Goal: Task Accomplishment & Management: Use online tool/utility

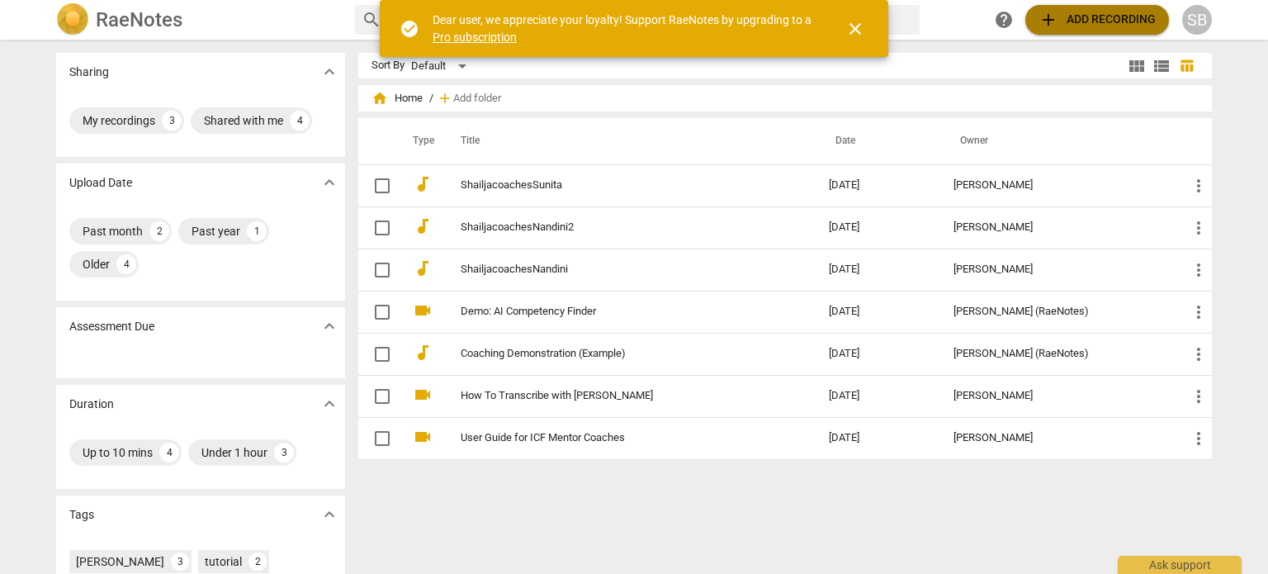
click at [1080, 27] on span "add Add recording" at bounding box center [1096, 20] width 117 height 20
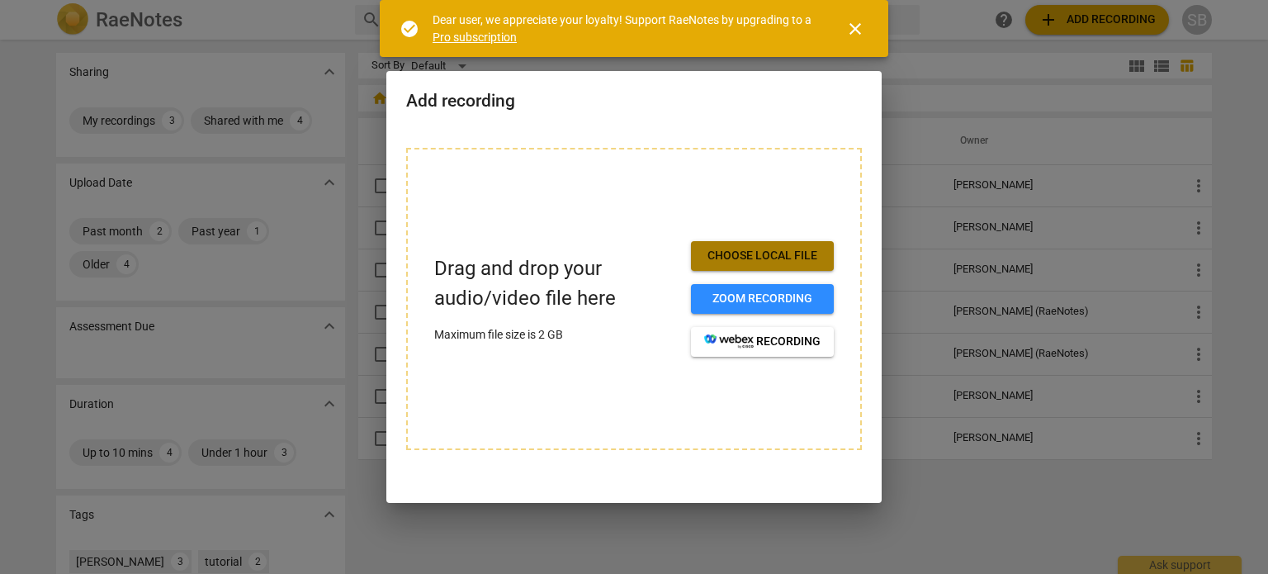
click at [776, 254] on span "Choose local file" at bounding box center [762, 256] width 116 height 17
click at [854, 35] on span "close" at bounding box center [855, 29] width 20 height 20
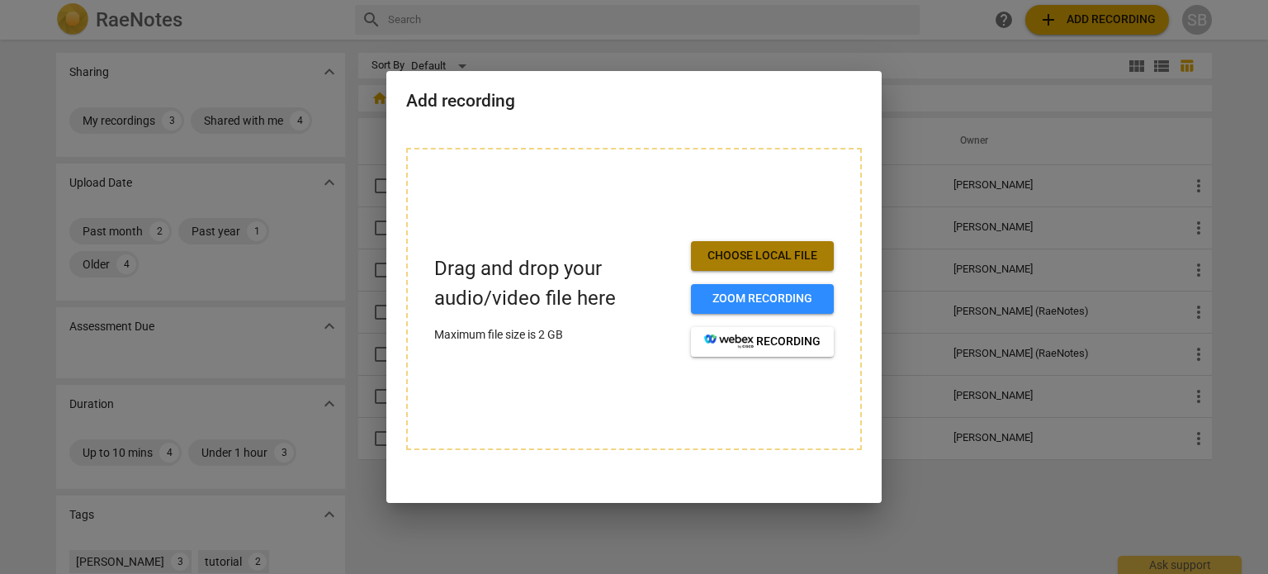
click at [763, 248] on span "Choose local file" at bounding box center [762, 256] width 116 height 17
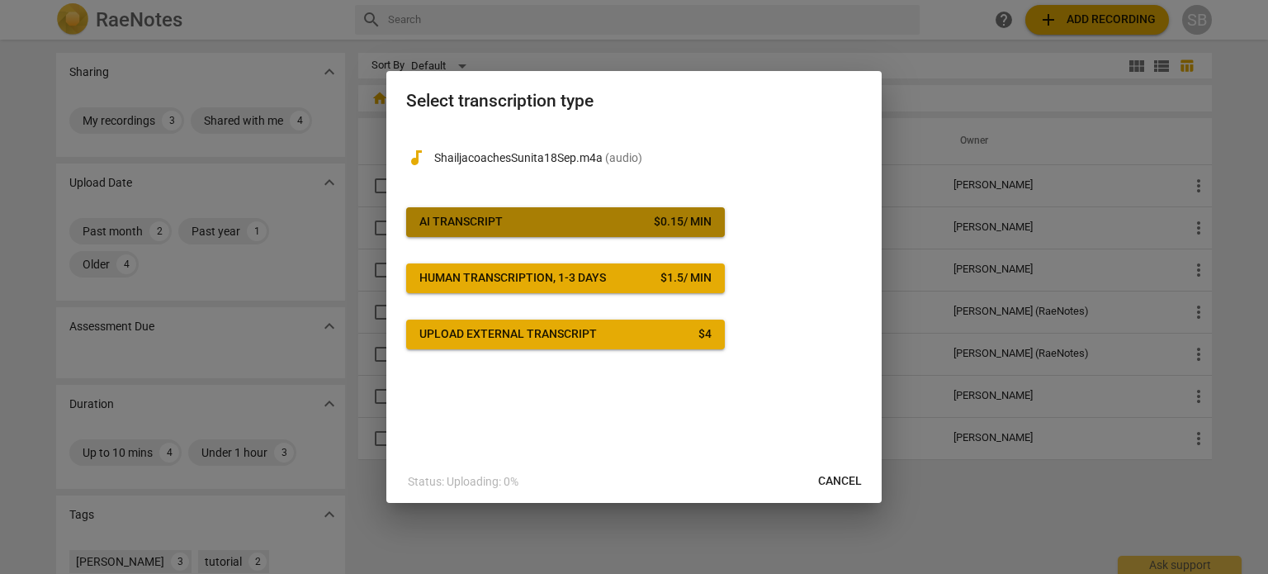
click at [492, 218] on div "AI Transcript" at bounding box center [460, 222] width 83 height 17
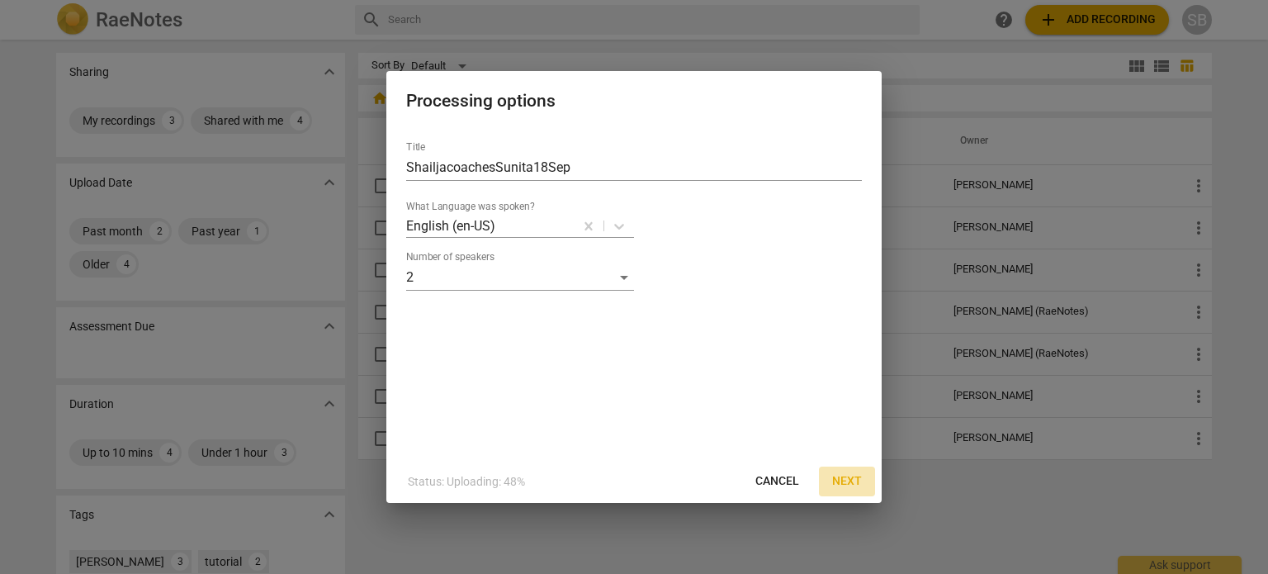
click at [836, 475] on span "Next" at bounding box center [847, 481] width 30 height 17
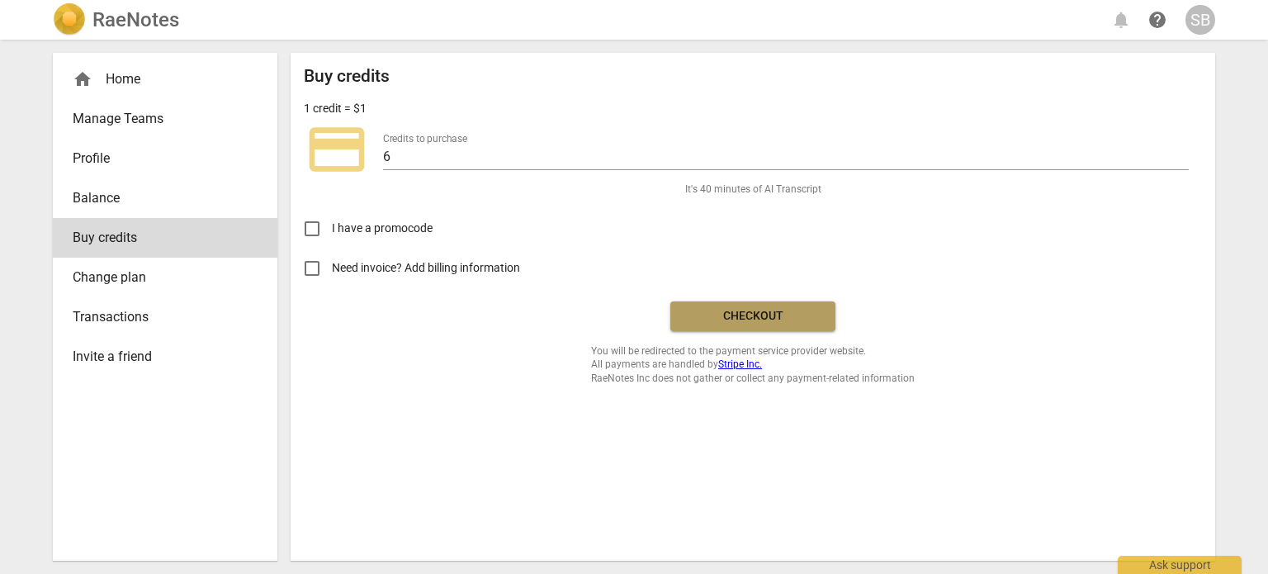
click at [754, 310] on span "Checkout" at bounding box center [752, 316] width 139 height 17
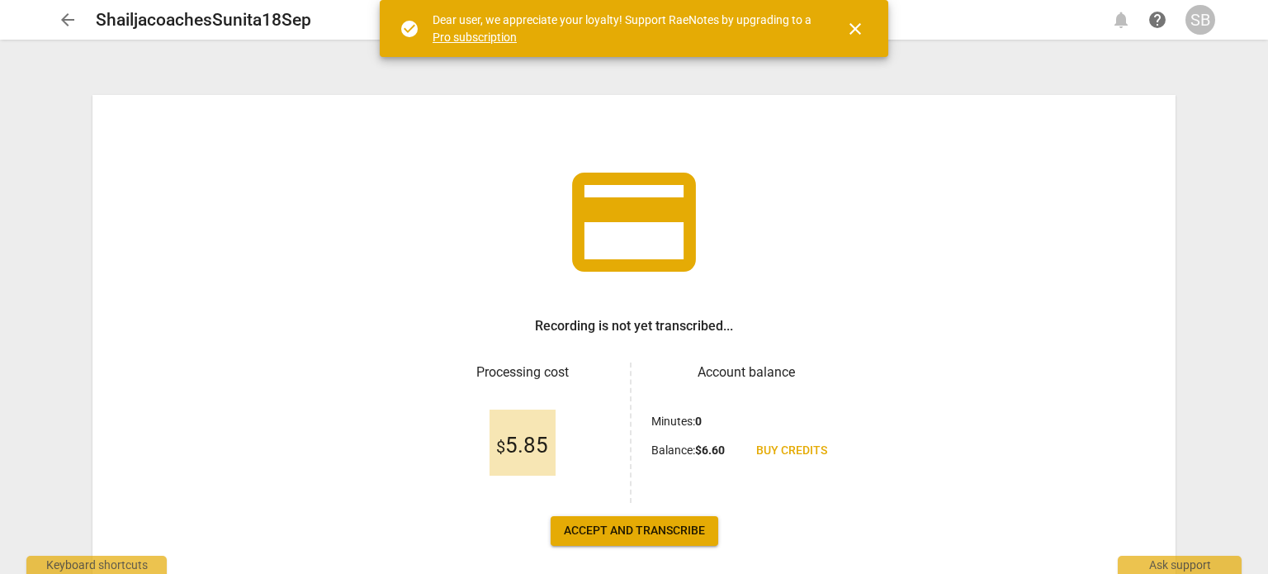
click at [641, 529] on span "Accept and transcribe" at bounding box center [634, 531] width 141 height 17
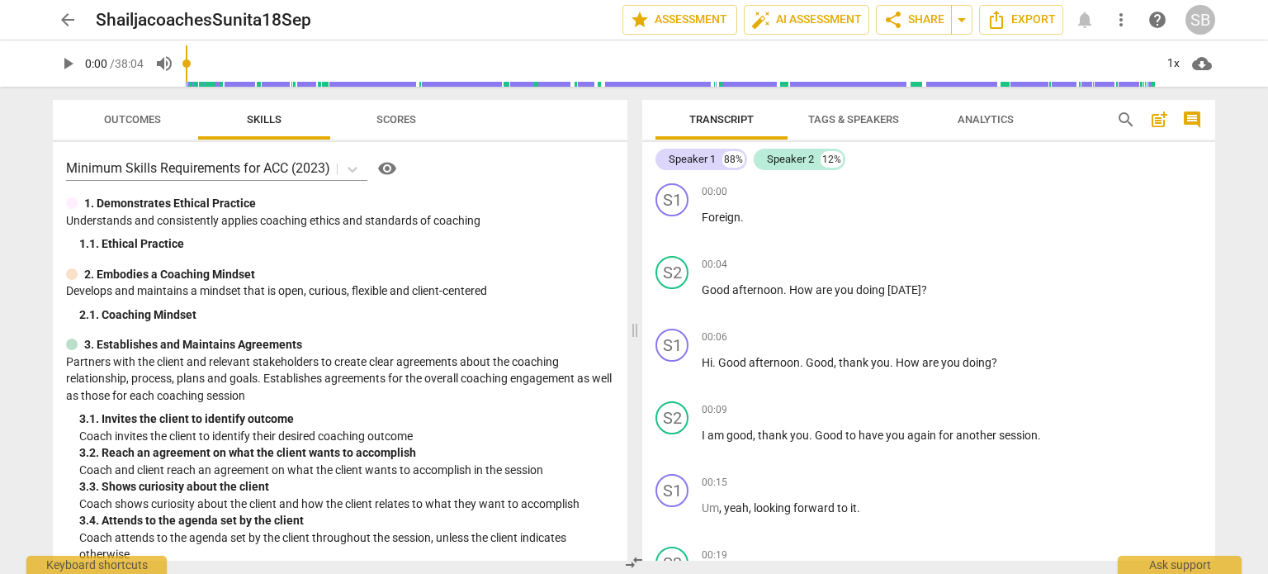
click at [840, 123] on span "Tags & Speakers" at bounding box center [853, 119] width 91 height 12
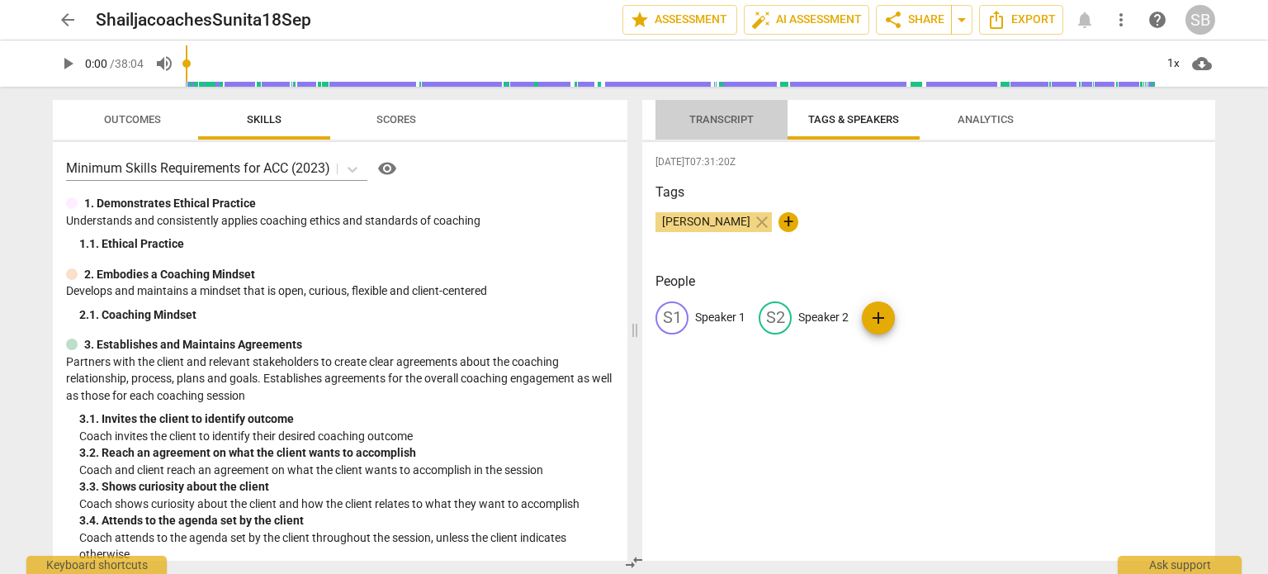
click at [748, 118] on span "Transcript" at bounding box center [721, 119] width 64 height 12
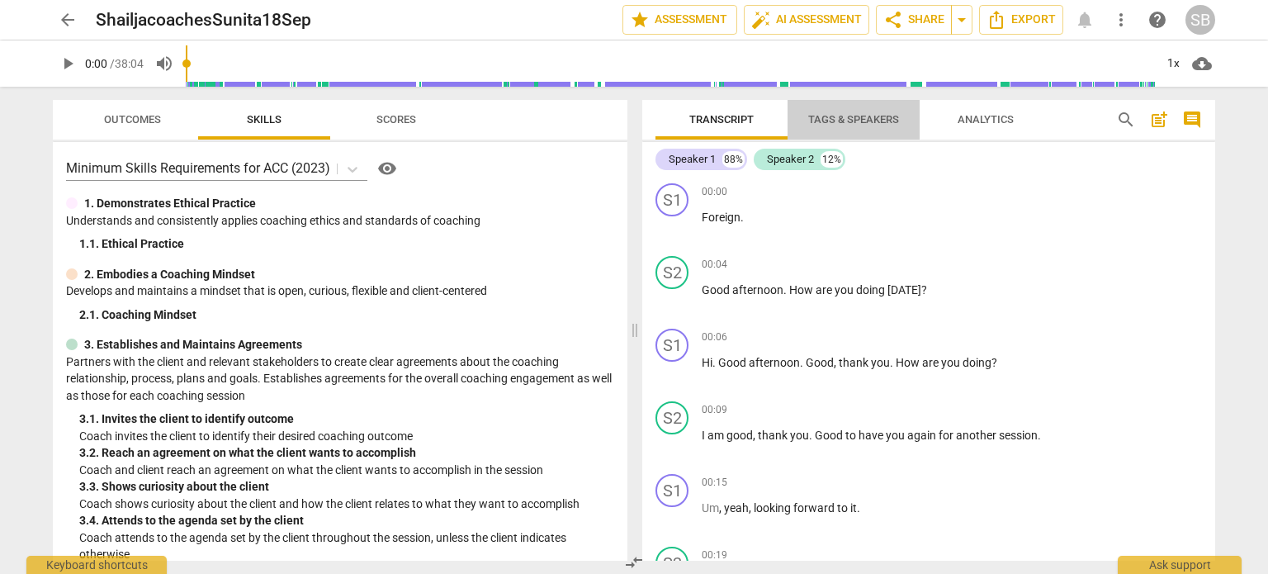
click at [830, 113] on span "Tags & Speakers" at bounding box center [853, 119] width 91 height 12
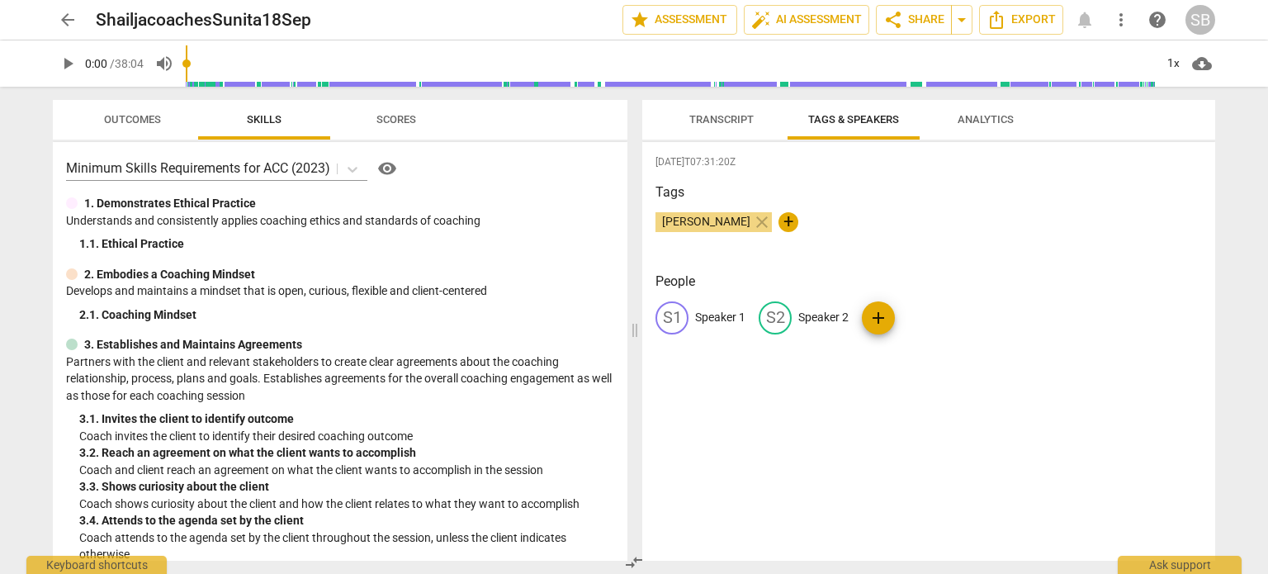
click at [827, 317] on p "Speaker 2" at bounding box center [823, 317] width 50 height 17
type input "[PERSON_NAME]"
click at [711, 315] on p "Speaker 1" at bounding box center [720, 317] width 50 height 17
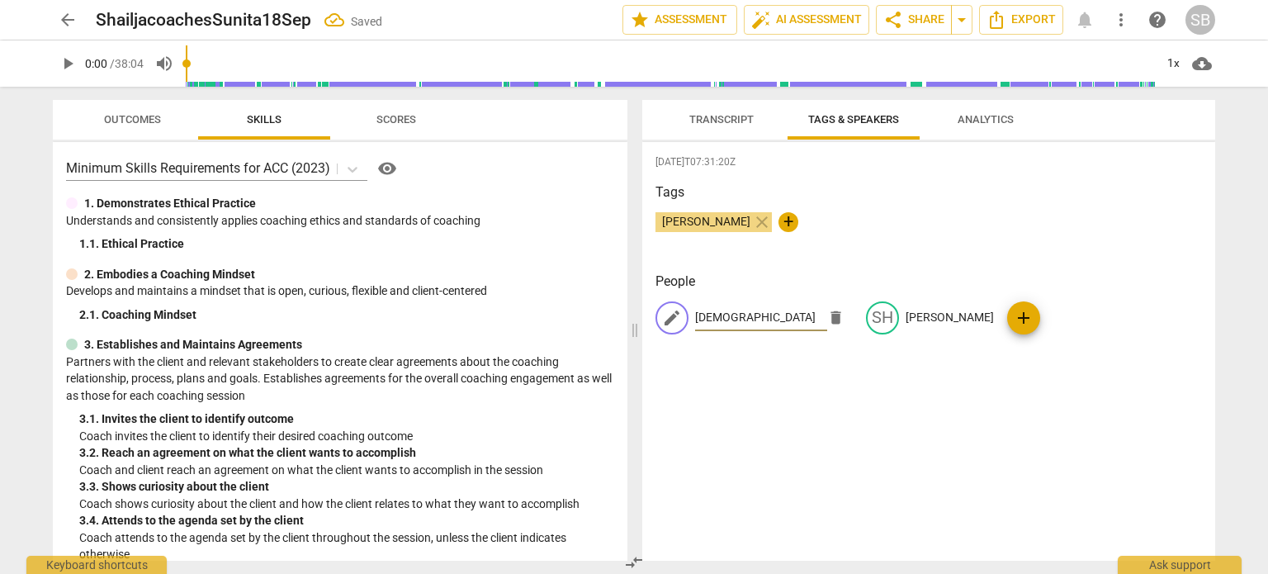
type input "[DEMOGRAPHIC_DATA]"
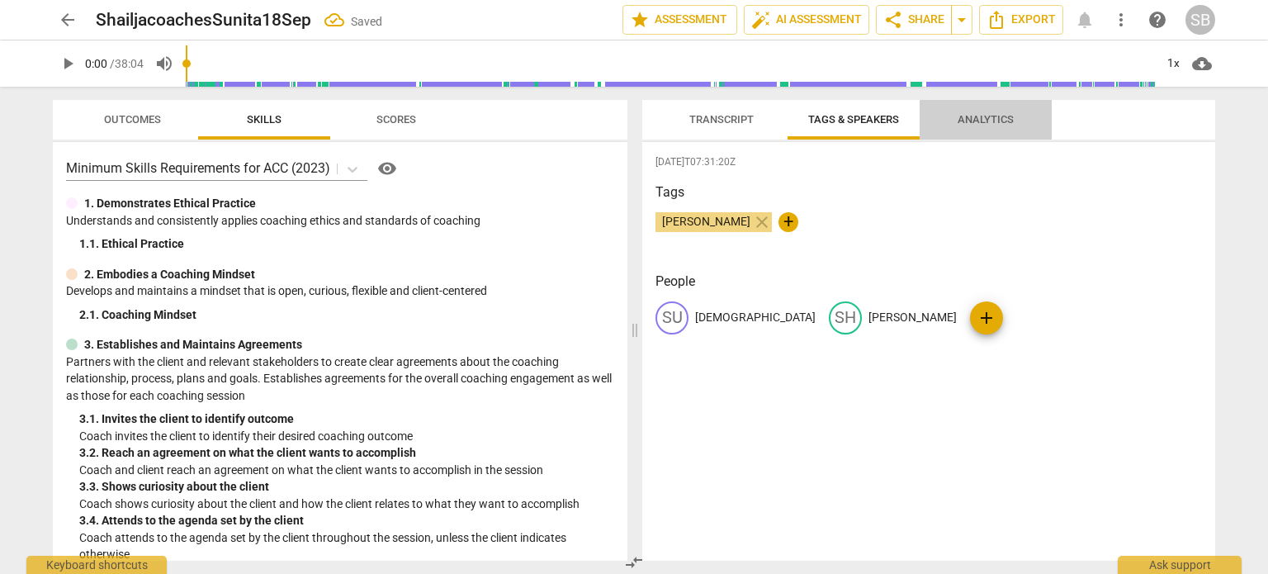
click at [981, 120] on span "Analytics" at bounding box center [986, 119] width 56 height 12
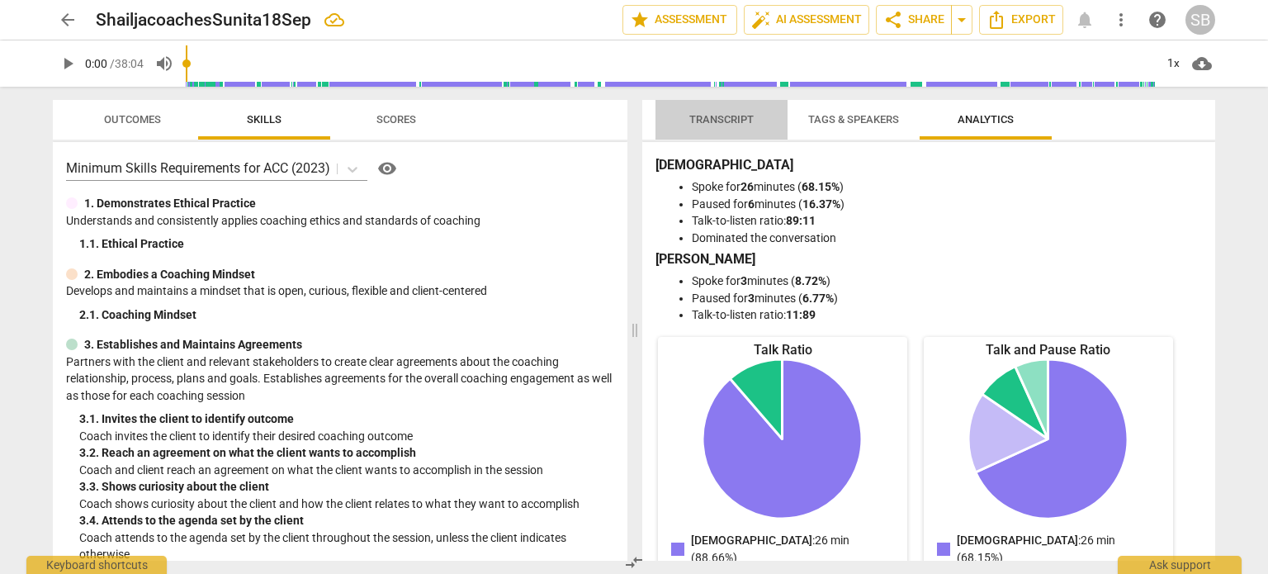
click at [712, 116] on span "Transcript" at bounding box center [721, 119] width 64 height 12
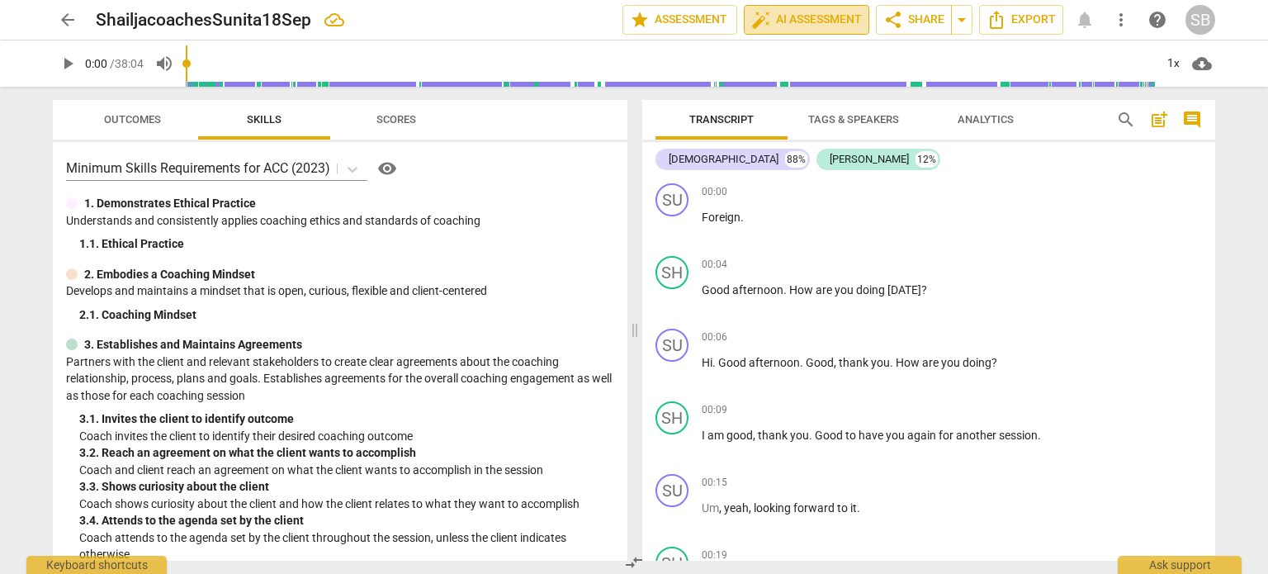
click at [798, 24] on span "auto_fix_high AI Assessment" at bounding box center [806, 20] width 111 height 20
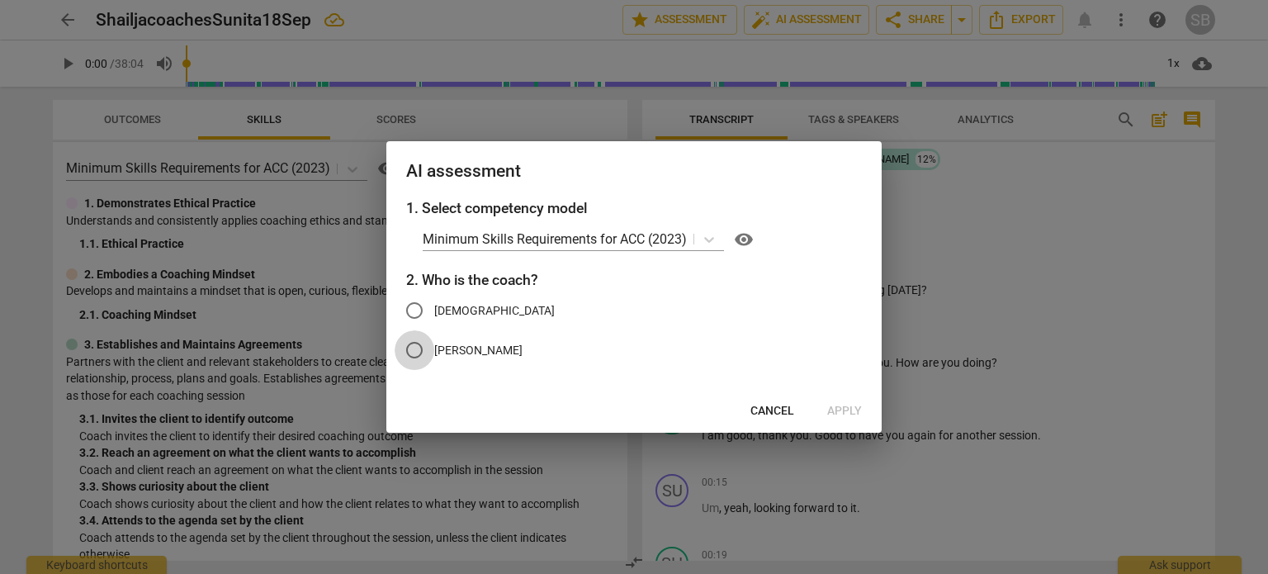
click at [417, 352] on input "[PERSON_NAME]" at bounding box center [415, 350] width 40 height 40
radio input "true"
click at [856, 410] on span "Apply" at bounding box center [844, 411] width 35 height 17
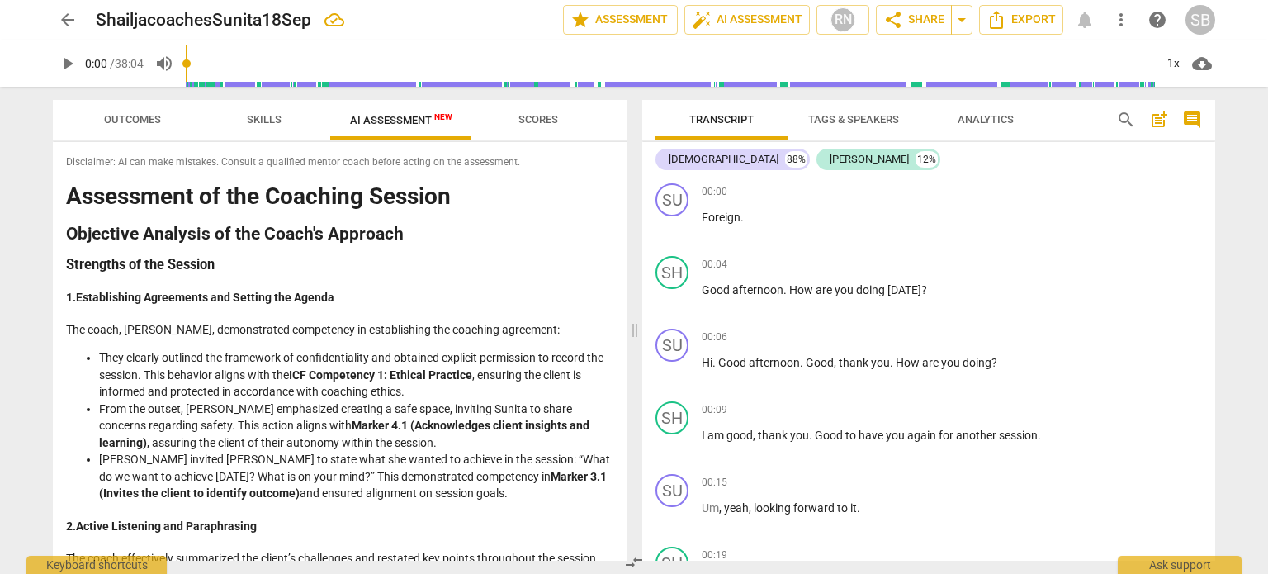
click at [537, 118] on span "Scores" at bounding box center [538, 119] width 40 height 12
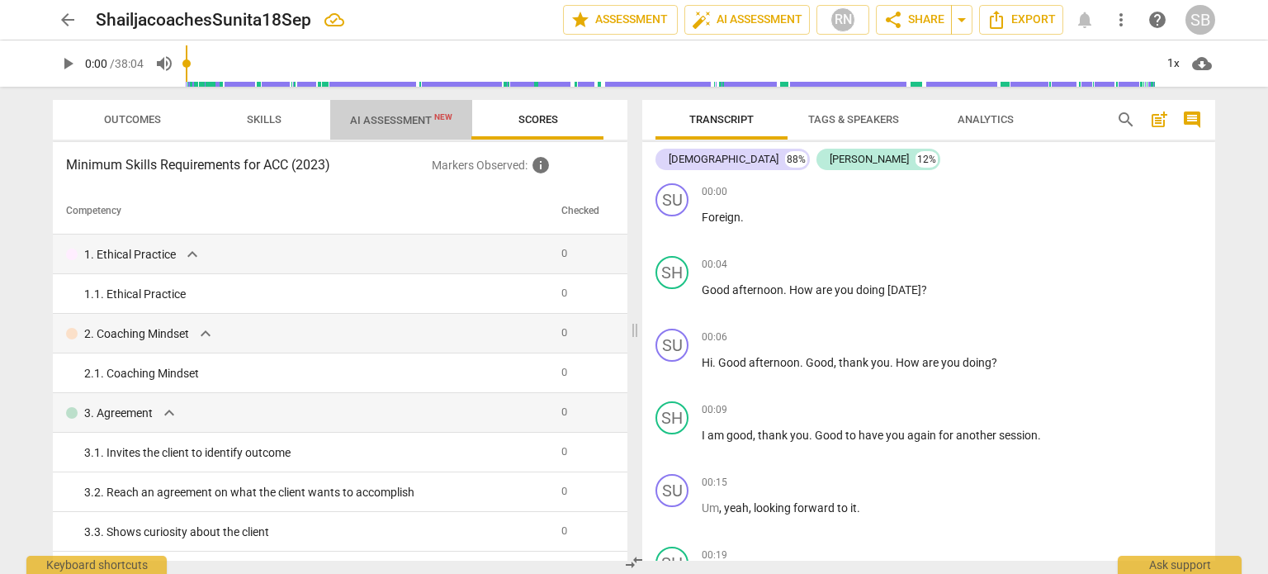
click at [403, 118] on span "AI Assessment New" at bounding box center [401, 120] width 102 height 12
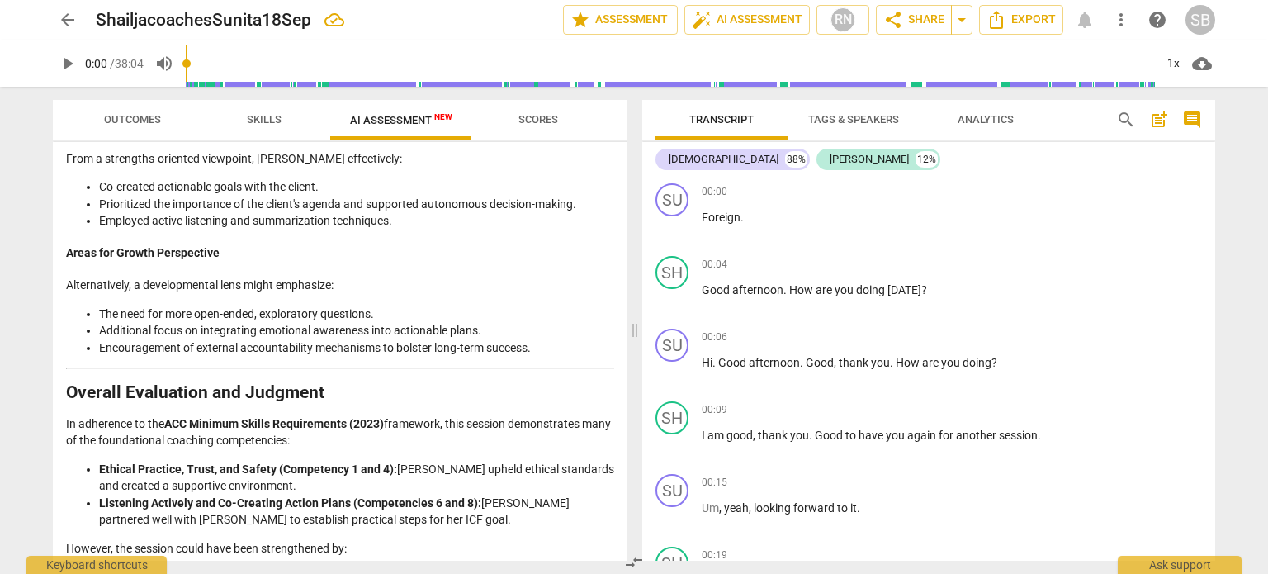
scroll to position [2540, 0]
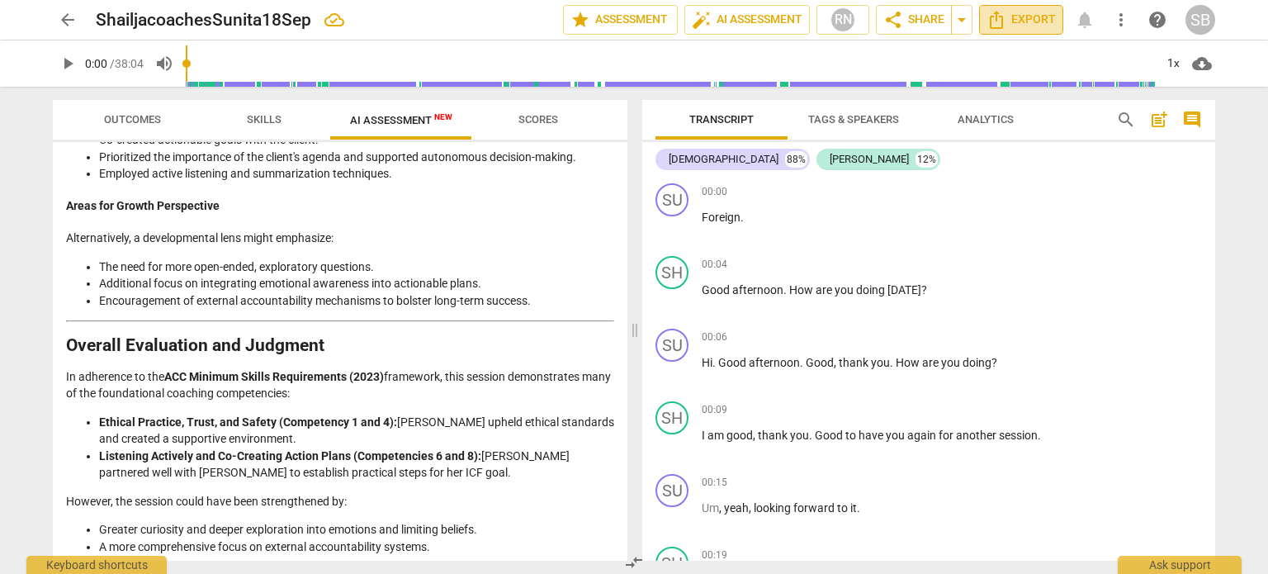
click at [1018, 26] on span "Export" at bounding box center [1020, 20] width 69 height 20
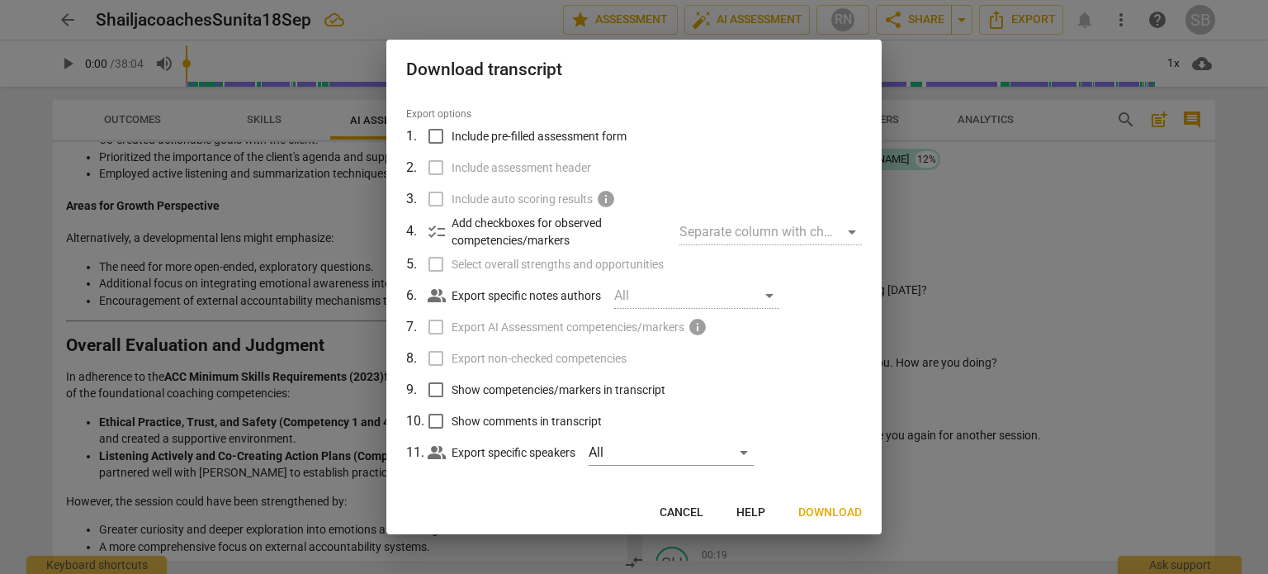
scroll to position [52, 0]
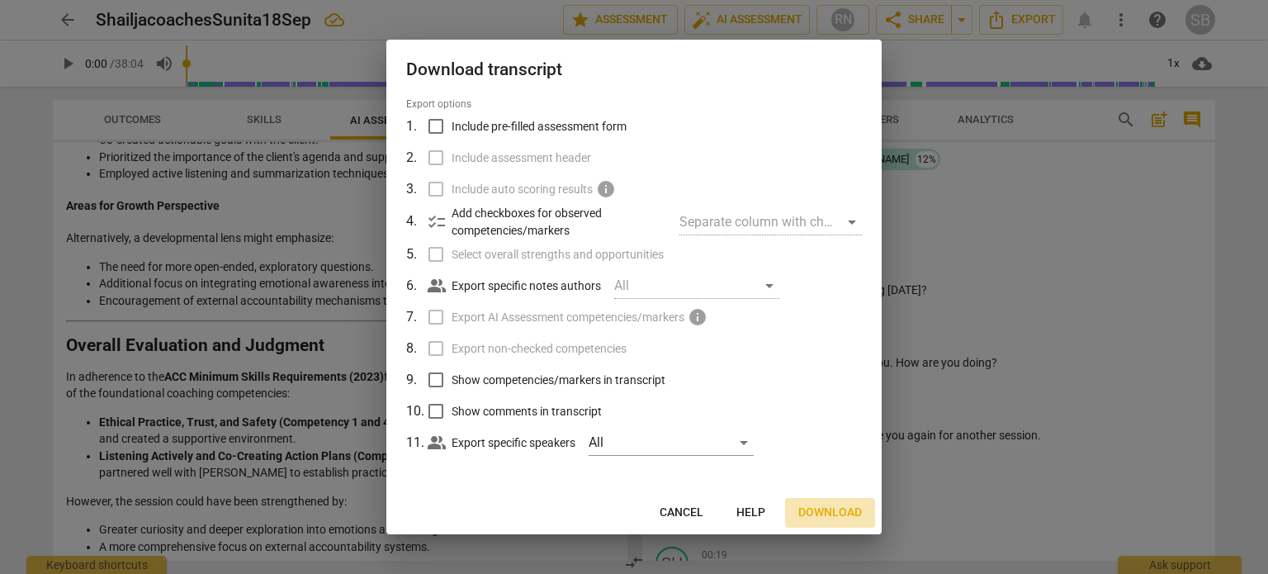
click at [835, 511] on span "Download" at bounding box center [830, 512] width 64 height 17
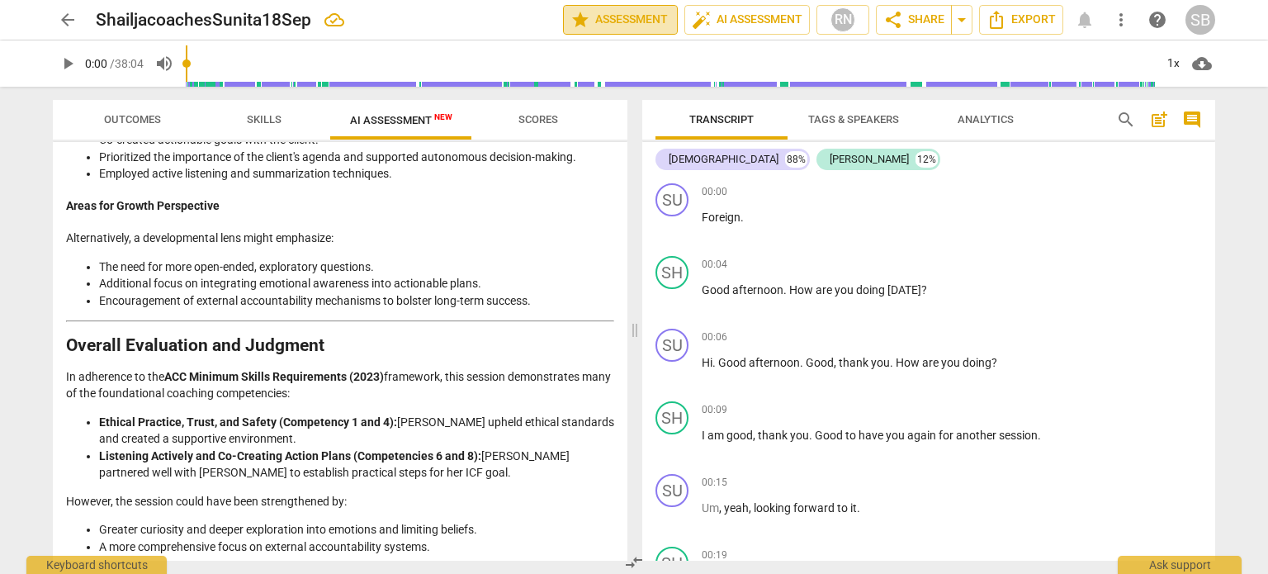
click at [621, 23] on span "star Assessment" at bounding box center [620, 20] width 100 height 20
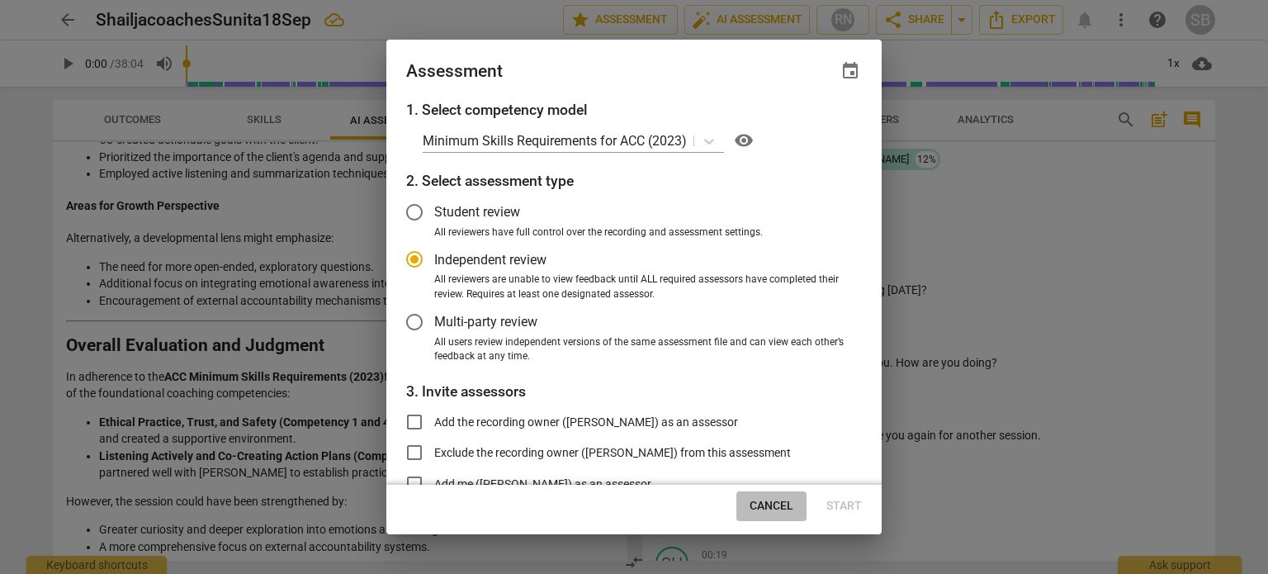
click at [763, 502] on span "Cancel" at bounding box center [772, 506] width 44 height 17
radio input "false"
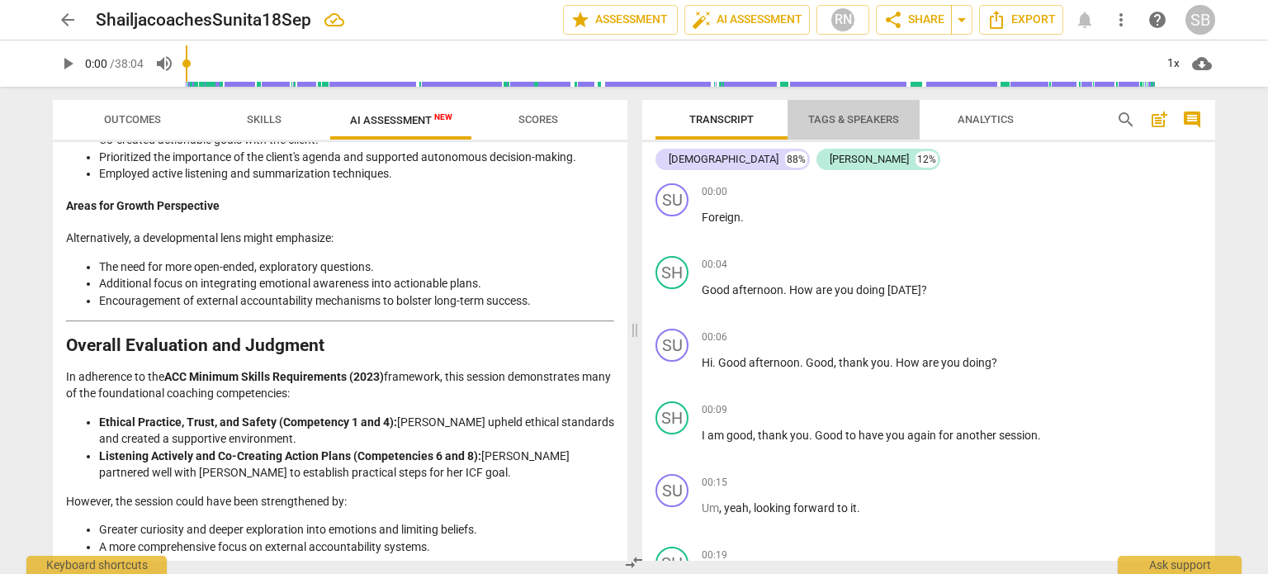
click at [876, 114] on span "Tags & Speakers" at bounding box center [853, 119] width 91 height 12
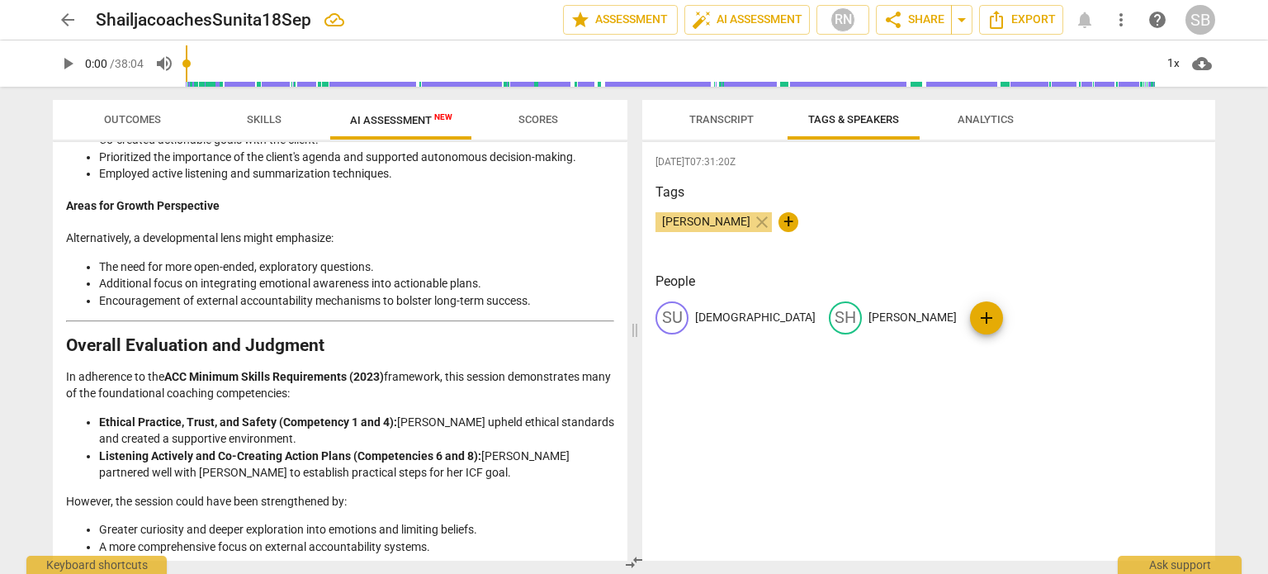
click at [994, 114] on span "Analytics" at bounding box center [986, 119] width 56 height 12
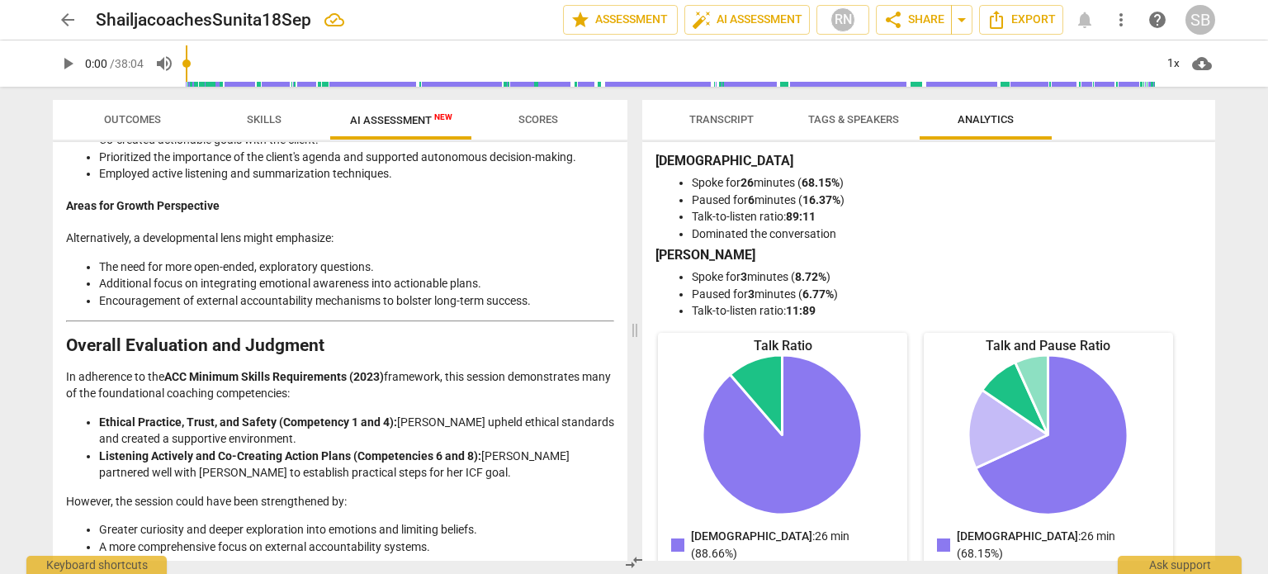
scroll to position [0, 0]
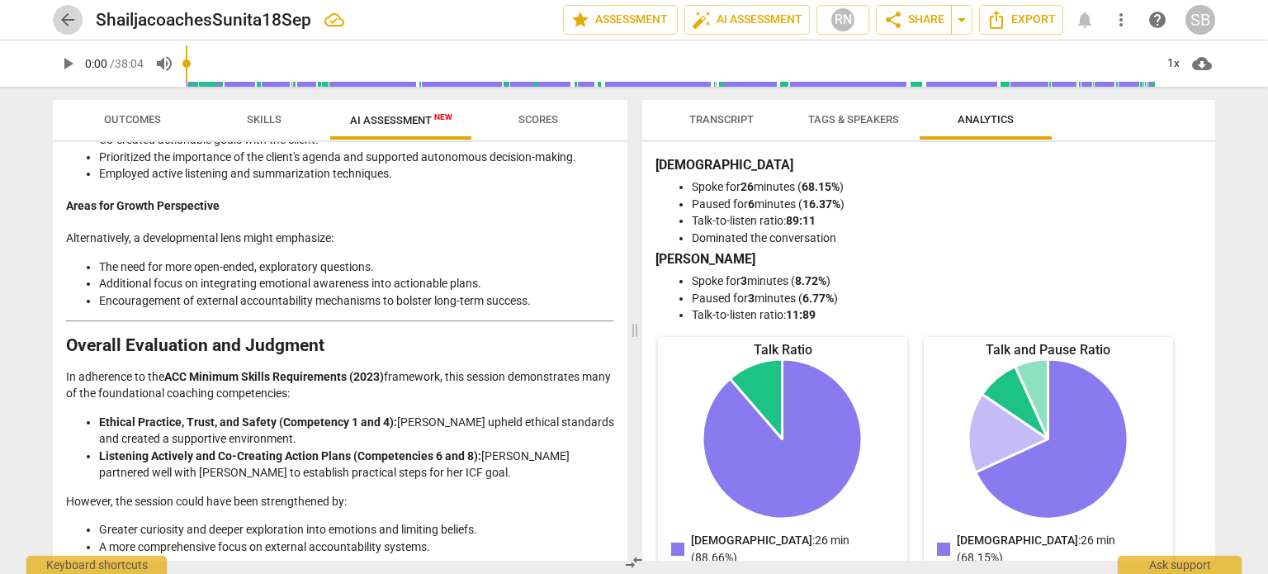
click at [64, 20] on span "arrow_back" at bounding box center [68, 20] width 20 height 20
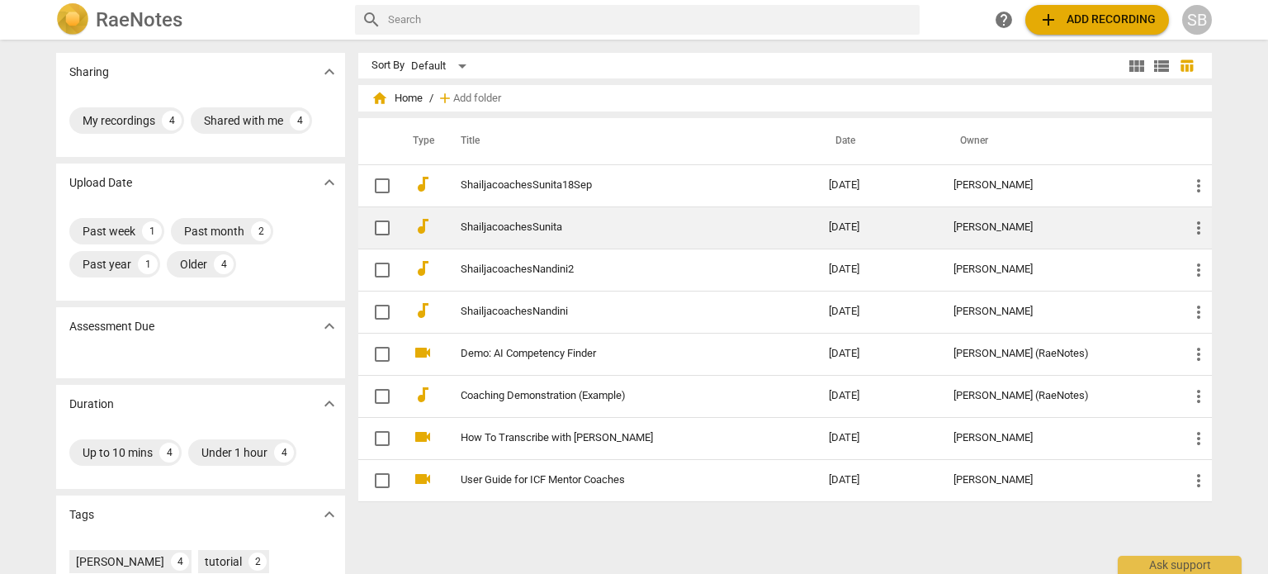
click at [575, 227] on link "ShailjacoachesSunita" at bounding box center [615, 227] width 309 height 12
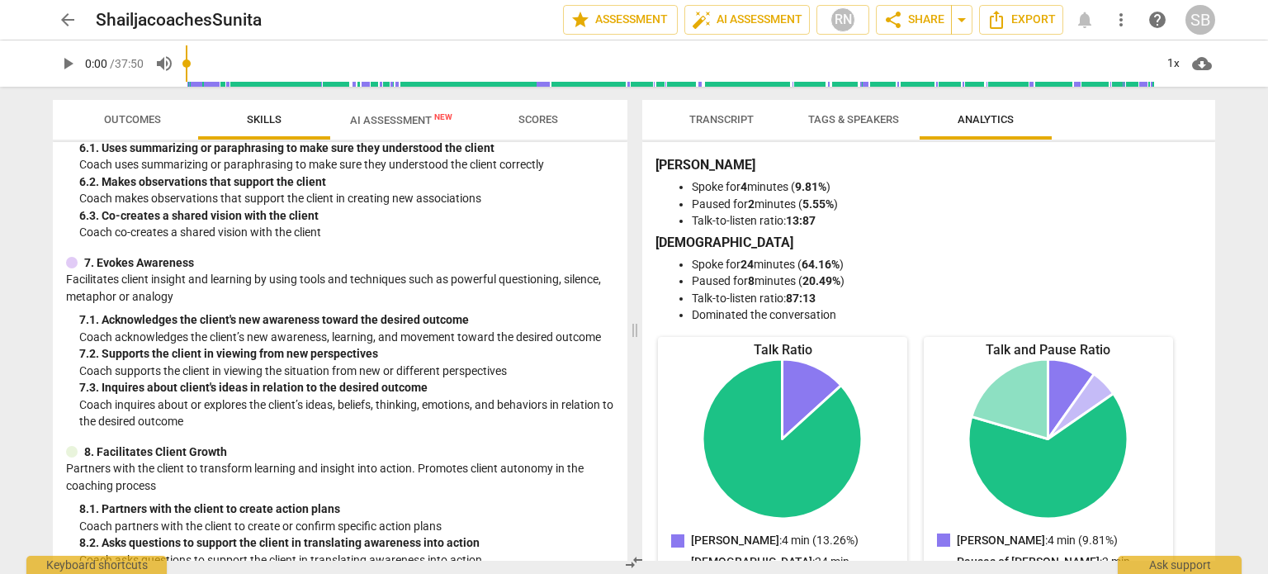
scroll to position [909, 0]
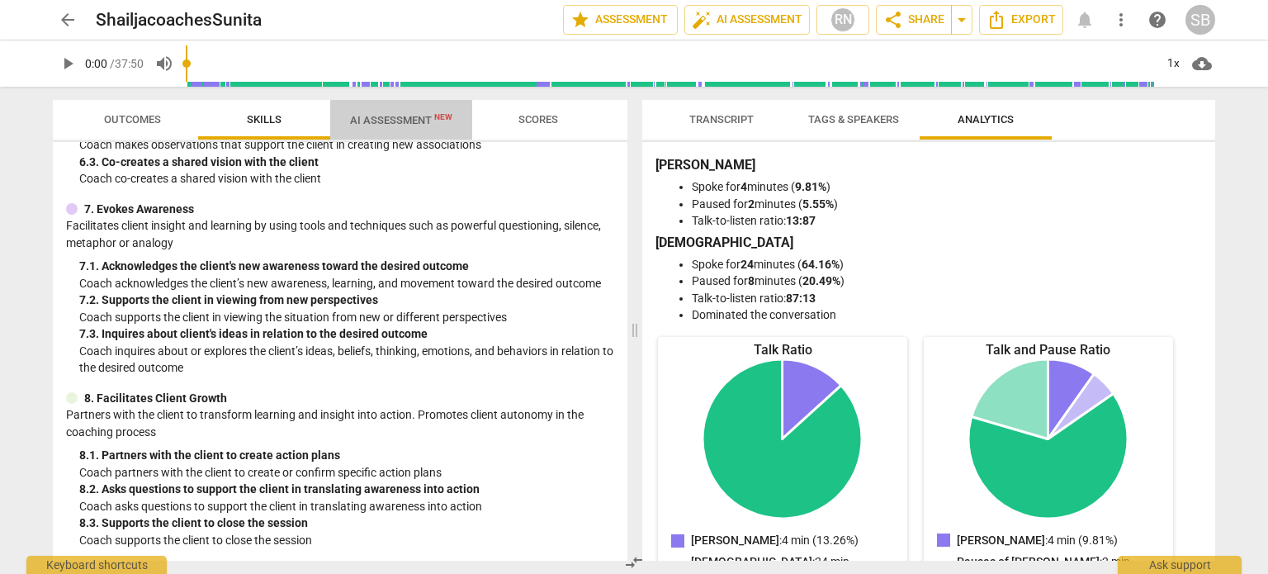
click at [378, 123] on span "AI Assessment New" at bounding box center [401, 120] width 102 height 12
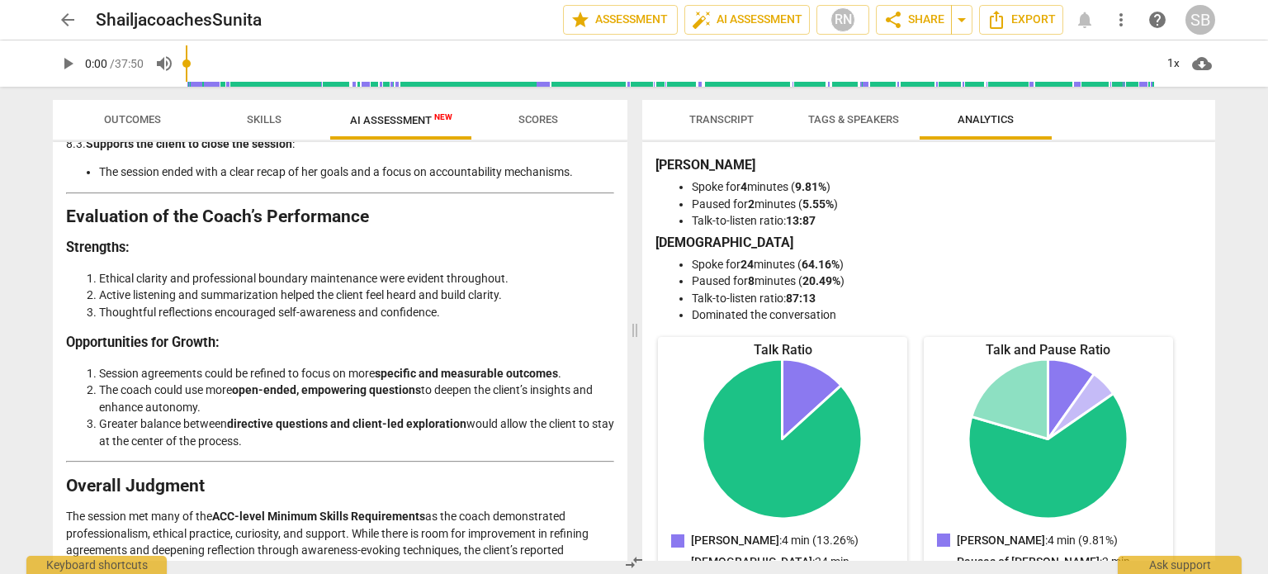
scroll to position [3132, 0]
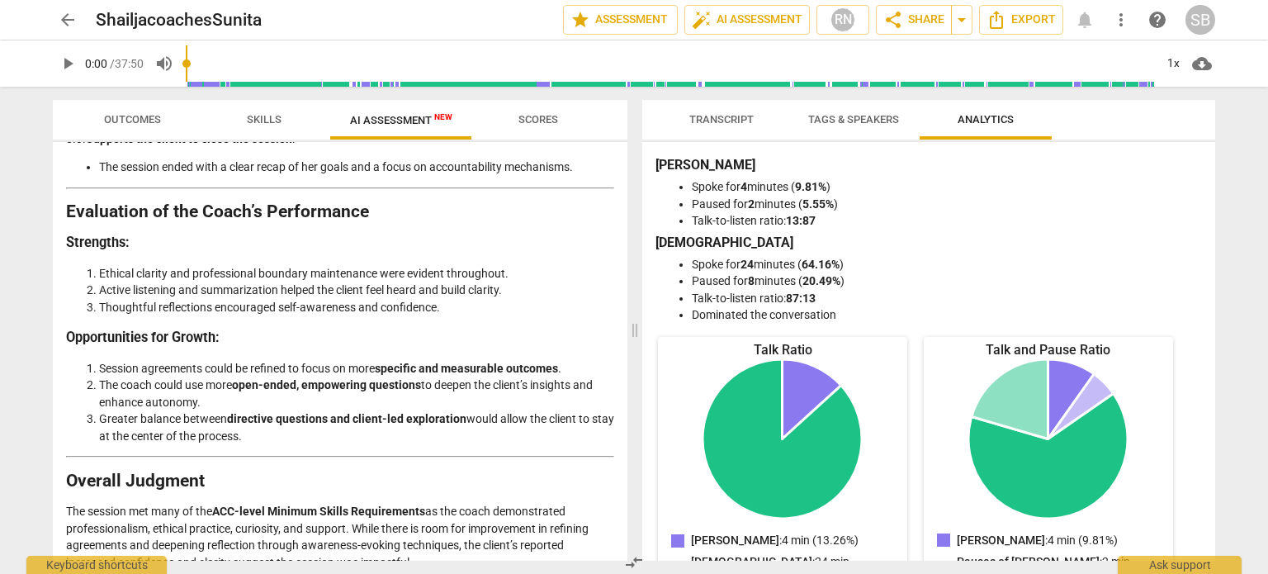
click at [65, 23] on span "arrow_back" at bounding box center [68, 20] width 20 height 20
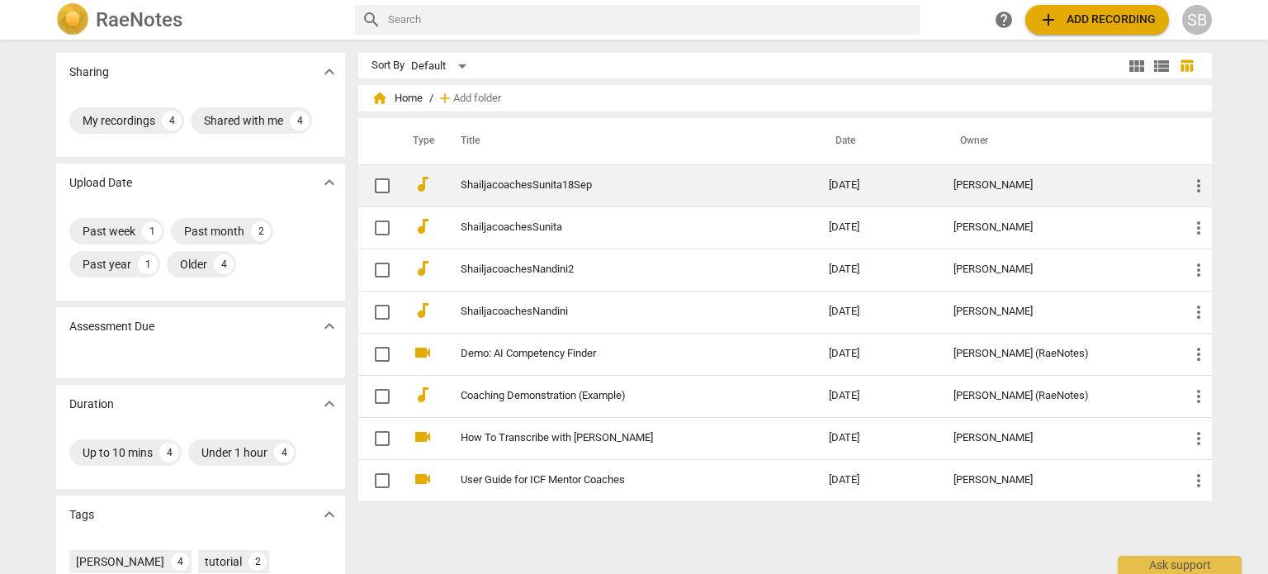
click at [535, 187] on link "ShailjacoachesSunita18Sep" at bounding box center [615, 185] width 309 height 12
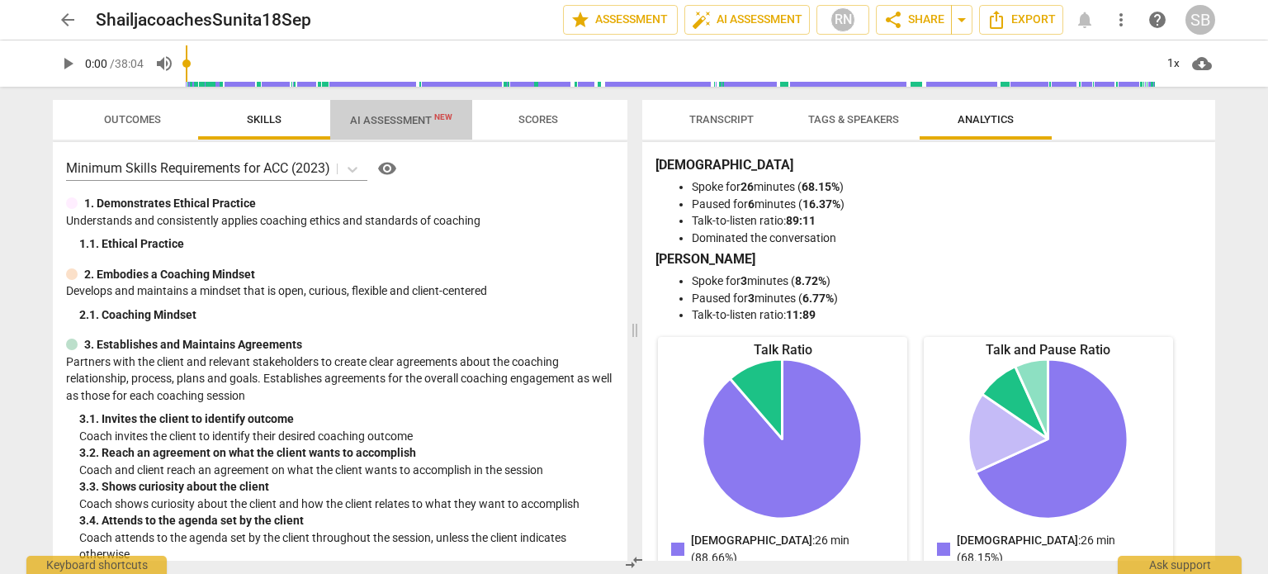
click at [405, 115] on span "AI Assessment New" at bounding box center [401, 120] width 102 height 12
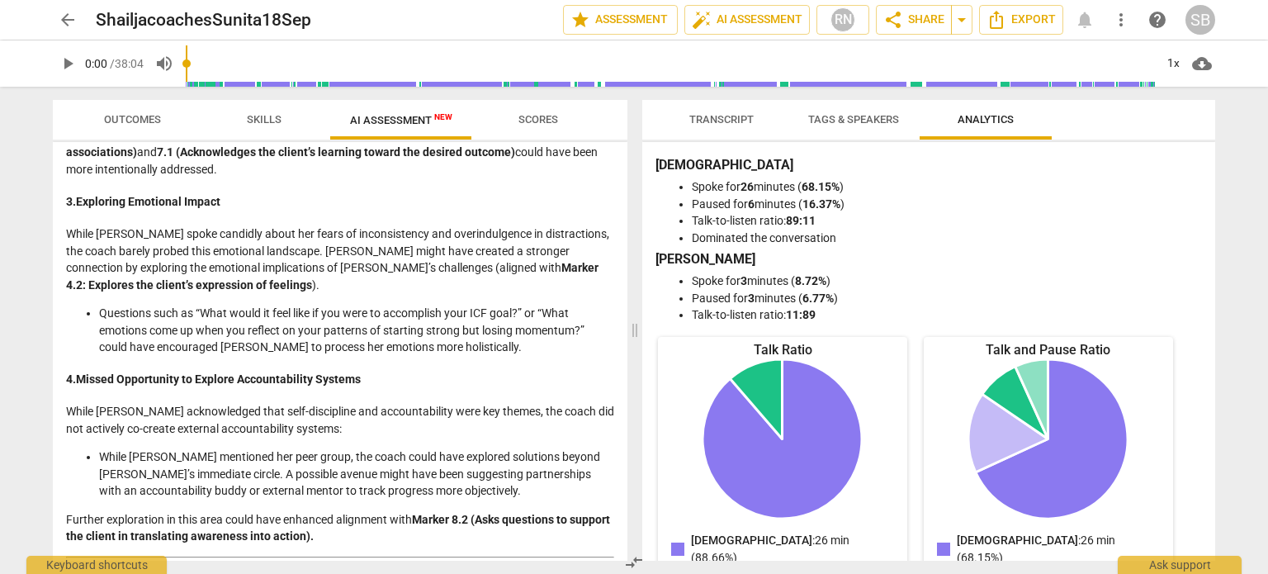
scroll to position [1497, 0]
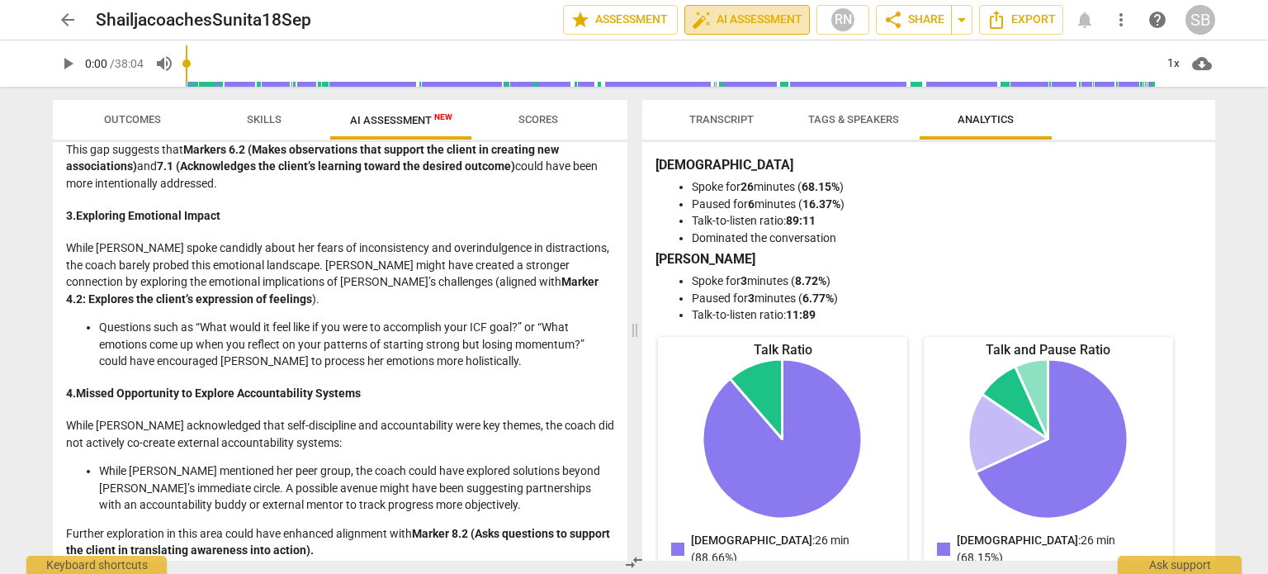
click at [740, 22] on span "auto_fix_high AI Assessment" at bounding box center [747, 20] width 111 height 20
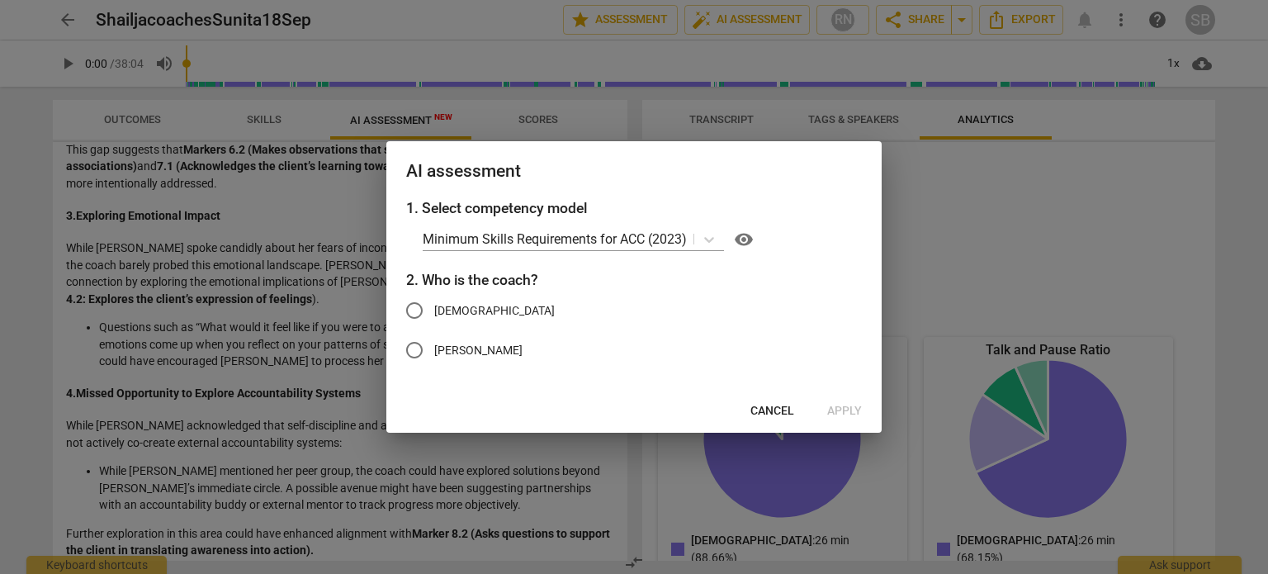
click at [780, 410] on span "Cancel" at bounding box center [772, 411] width 44 height 17
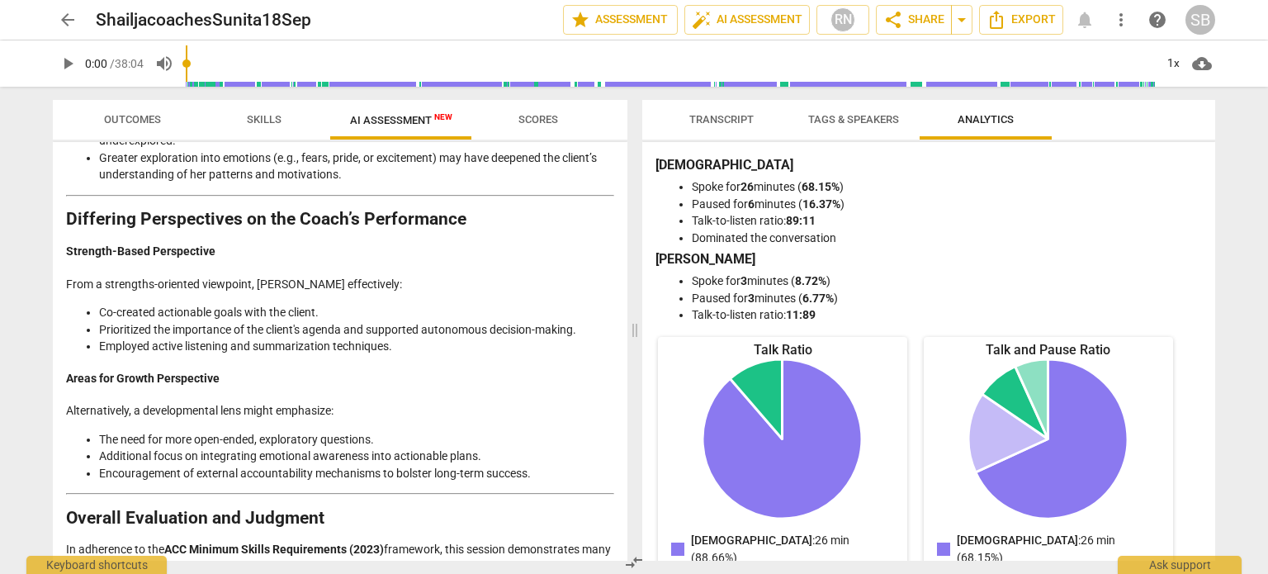
scroll to position [2540, 0]
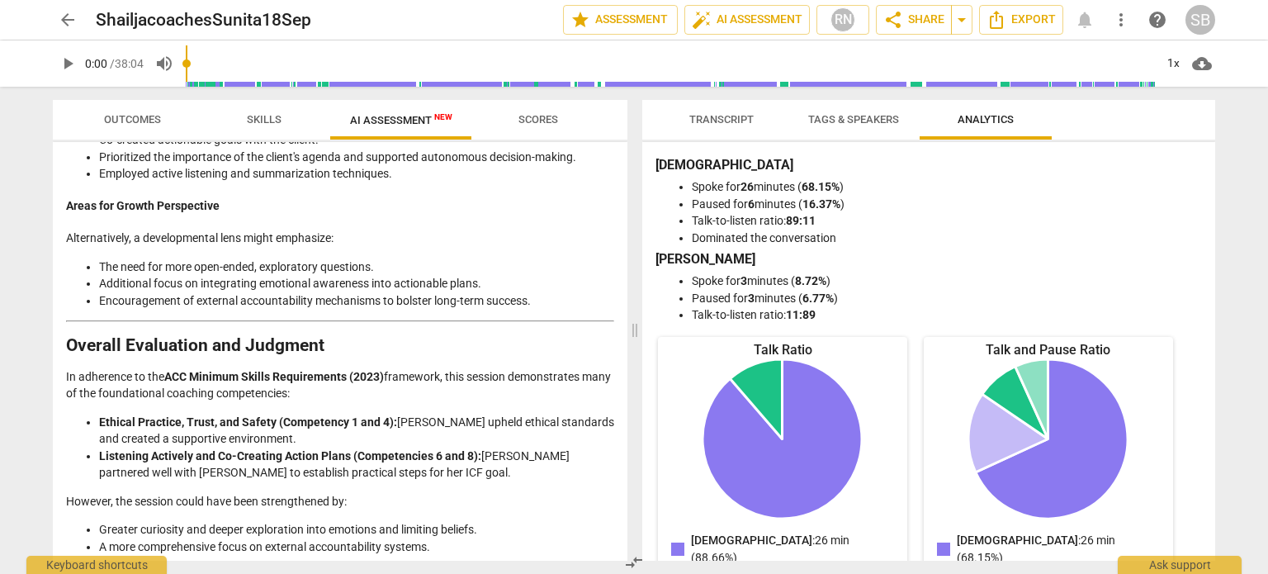
drag, startPoint x: 132, startPoint y: 518, endPoint x: 570, endPoint y: 537, distance: 438.7
click at [570, 566] on p "Final Rating: Competent. [PERSON_NAME] demonstrated a sound understanding of fo…" at bounding box center [340, 583] width 548 height 34
copy p "Competent. [PERSON_NAME] demonstrated a sound understanding of foundational coa…"
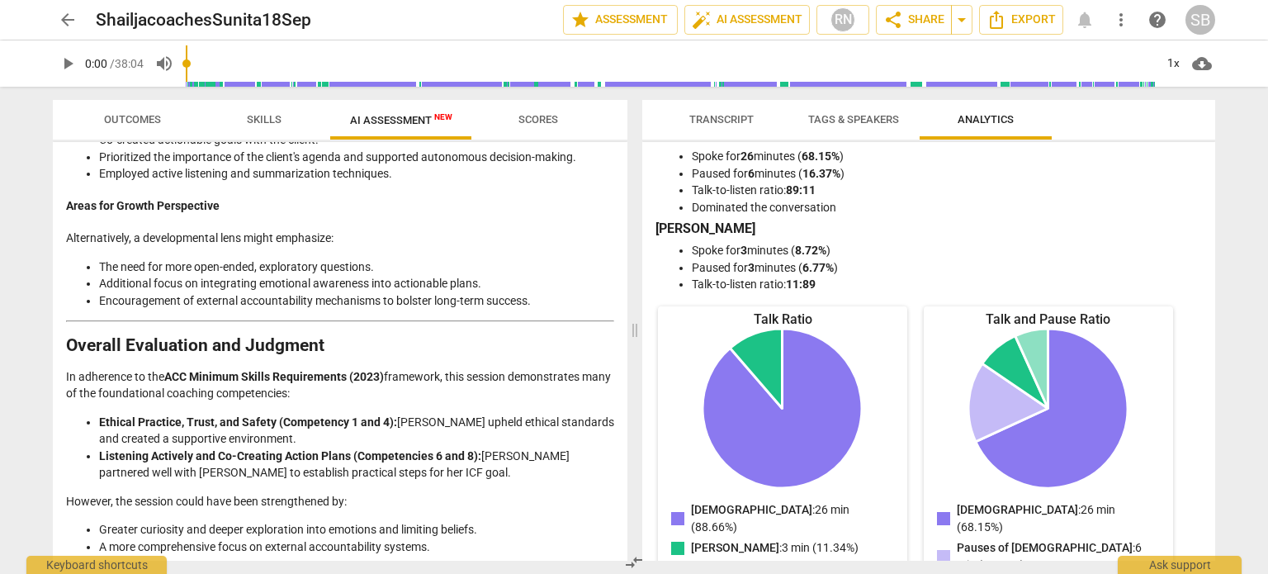
scroll to position [0, 0]
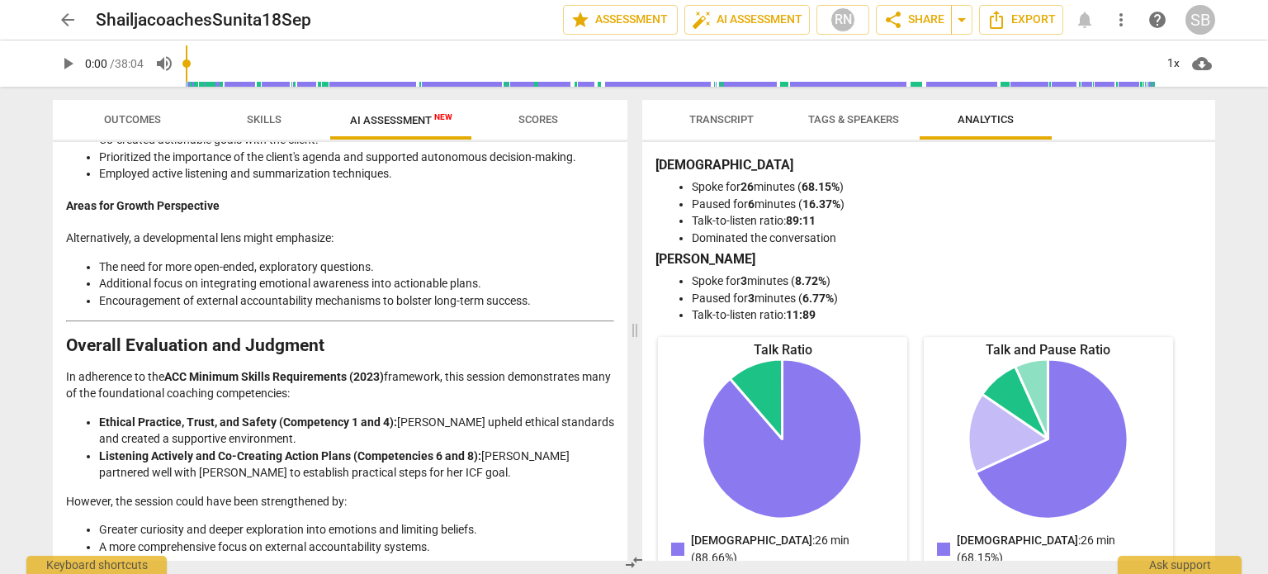
click at [723, 115] on span "Transcript" at bounding box center [721, 119] width 64 height 12
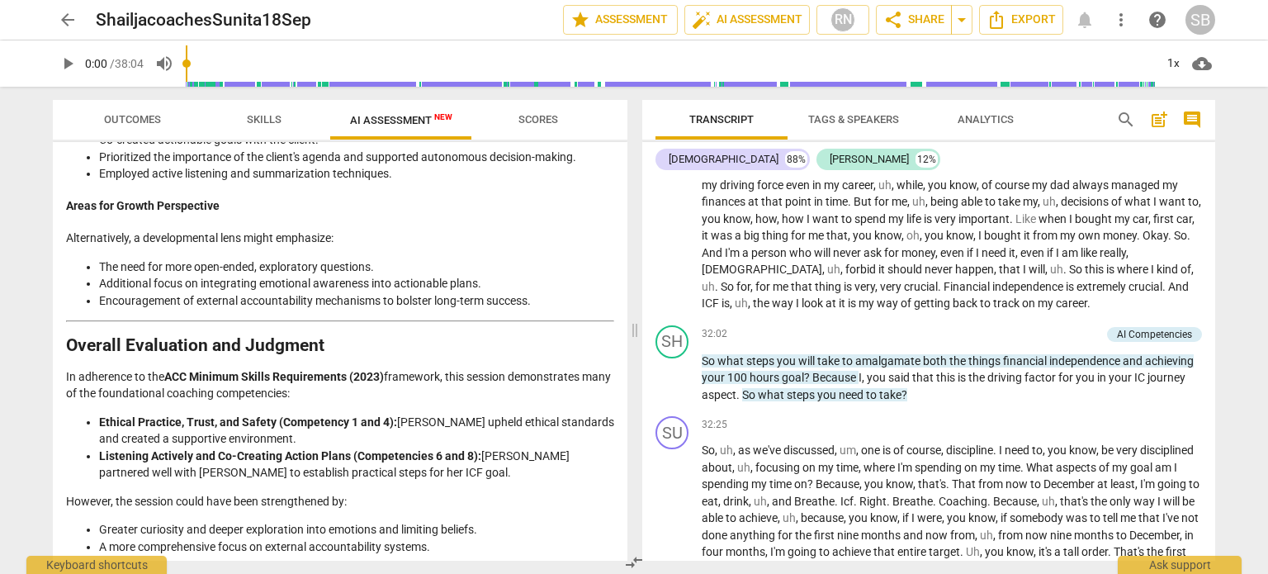
scroll to position [6482, 0]
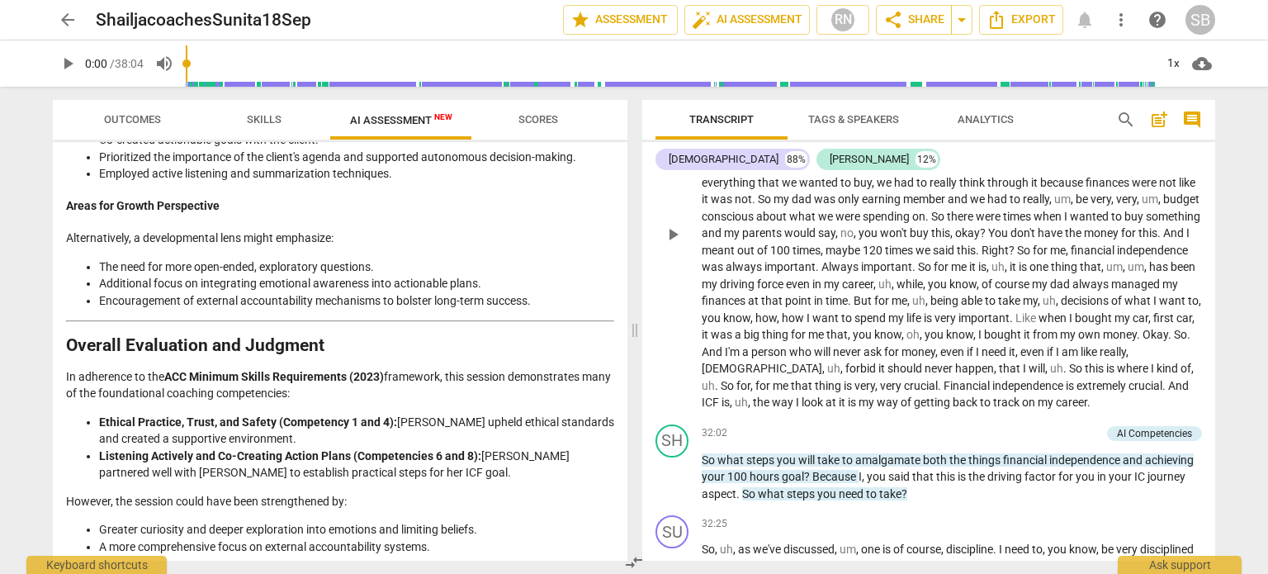
drag, startPoint x: 700, startPoint y: 208, endPoint x: 1149, endPoint y: 258, distance: 451.8
click at [1149, 258] on div "SU play_arrow pause 00:00 + Add competency keyboard_arrow_right Foreign . SH pl…" at bounding box center [928, 369] width 573 height 384
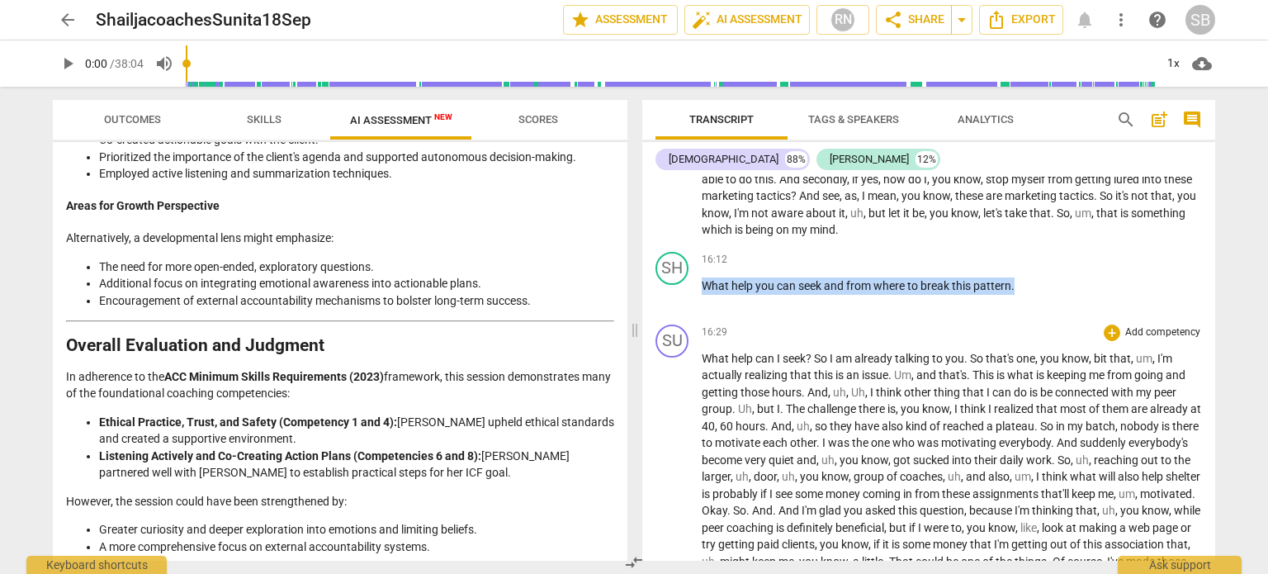
scroll to position [4071, 0]
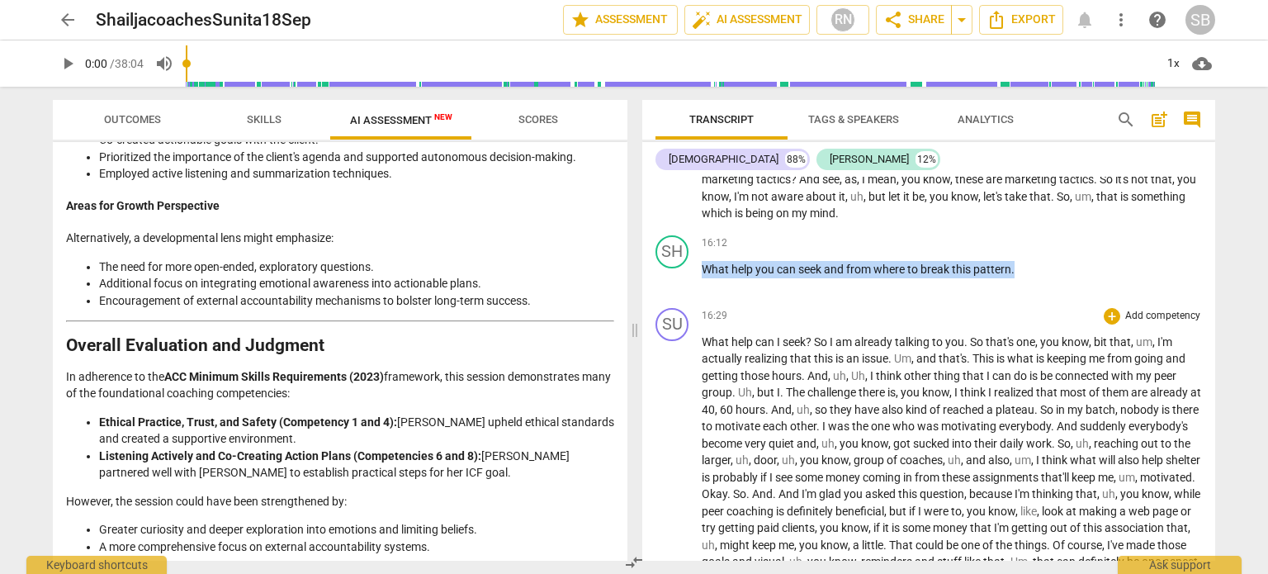
drag, startPoint x: 706, startPoint y: 323, endPoint x: 1097, endPoint y: 535, distance: 445.1
click at [1097, 535] on div "SU play_arrow pause 00:00 + Add competency keyboard_arrow_right Foreign . SH pl…" at bounding box center [928, 369] width 573 height 384
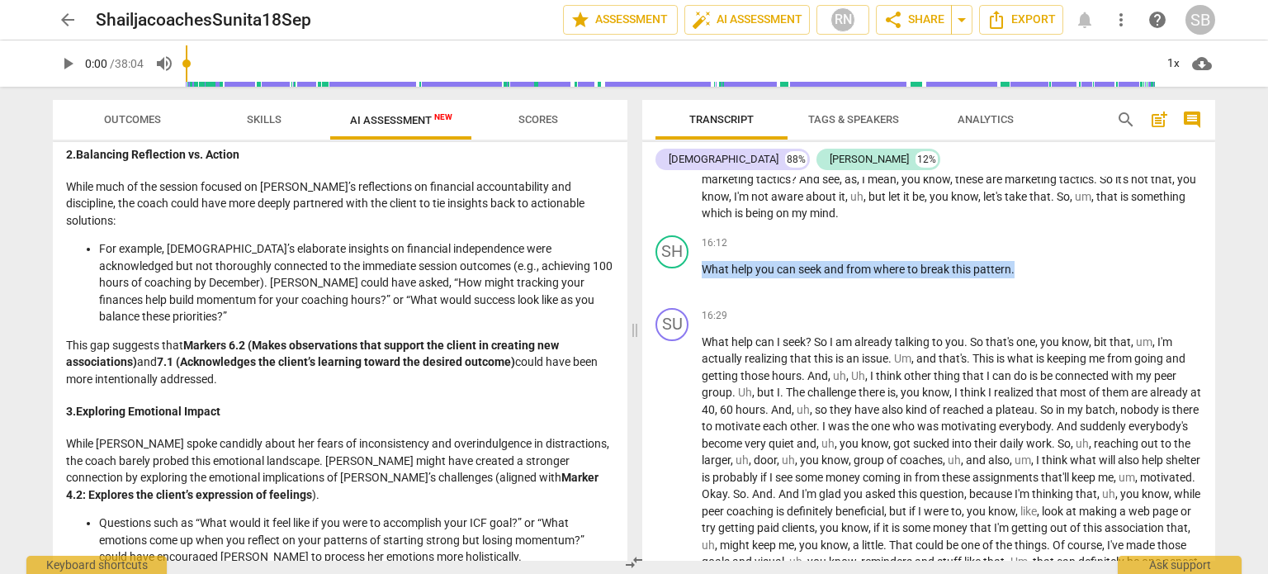
scroll to position [1304, 0]
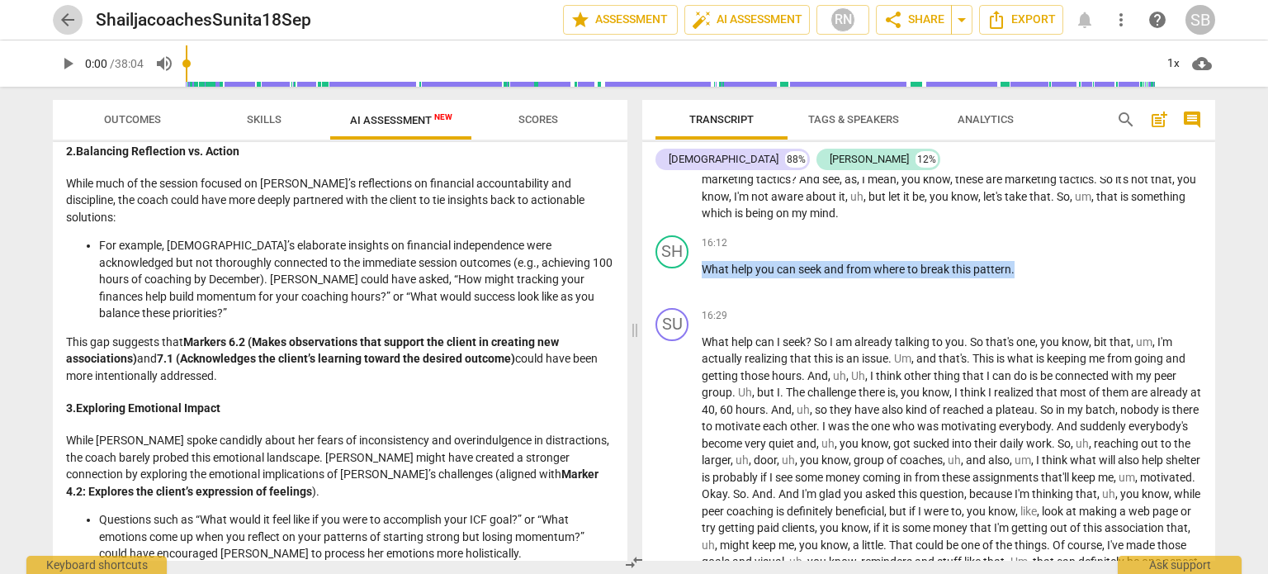
click at [69, 19] on span "arrow_back" at bounding box center [68, 20] width 20 height 20
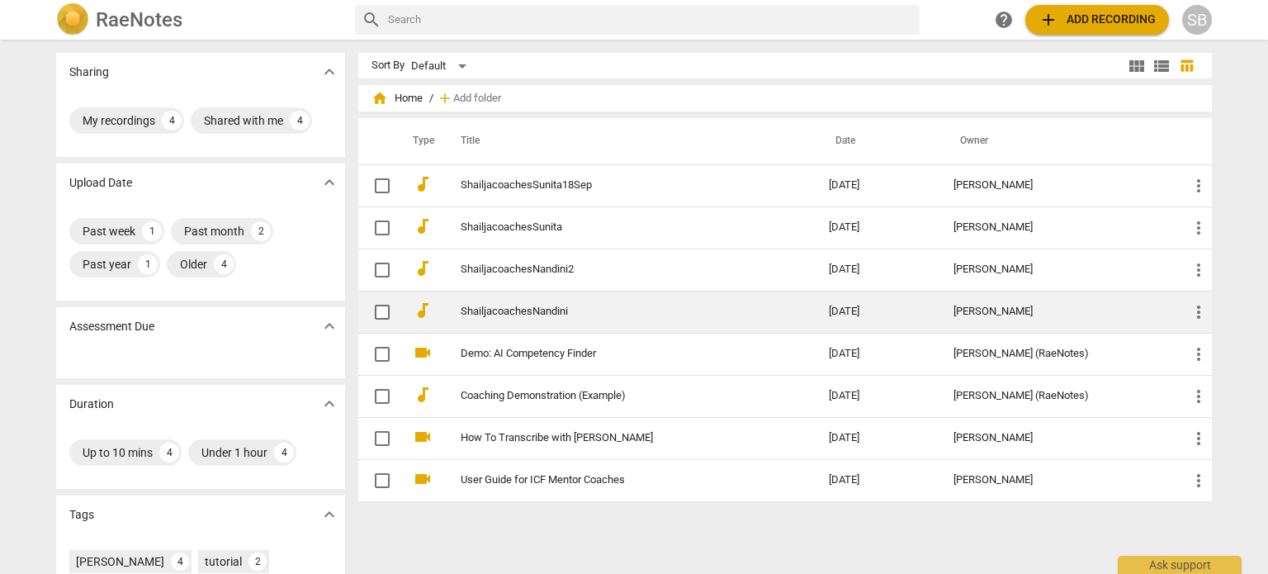
click at [500, 305] on link "ShailjacoachesNandini" at bounding box center [615, 311] width 309 height 12
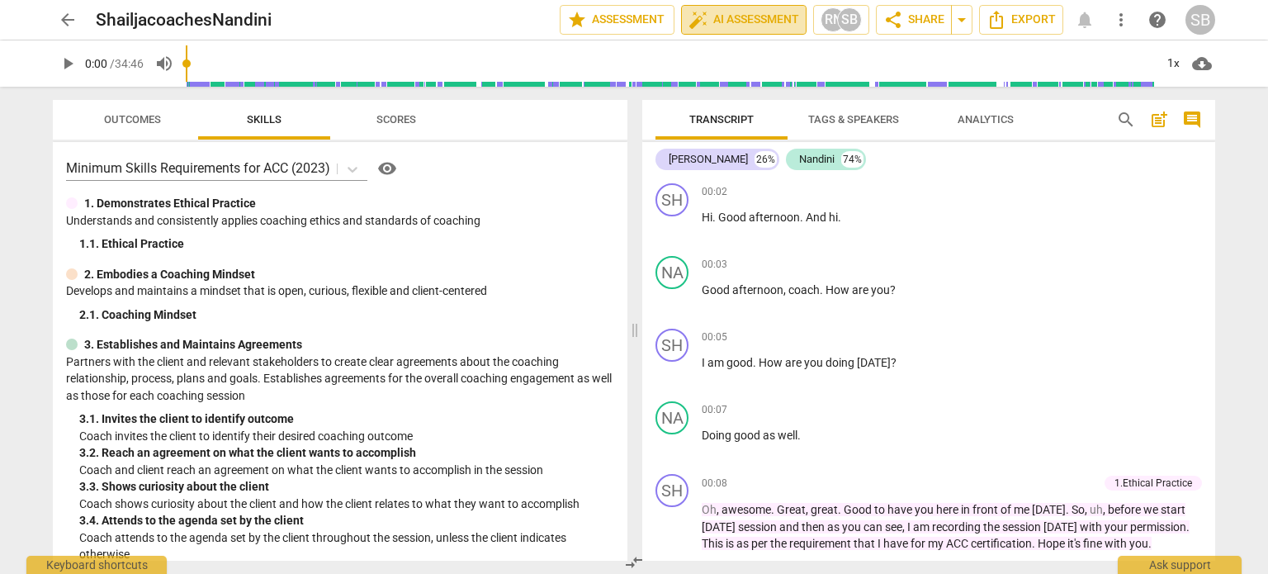
click at [721, 24] on span "auto_fix_high AI Assessment" at bounding box center [743, 20] width 111 height 20
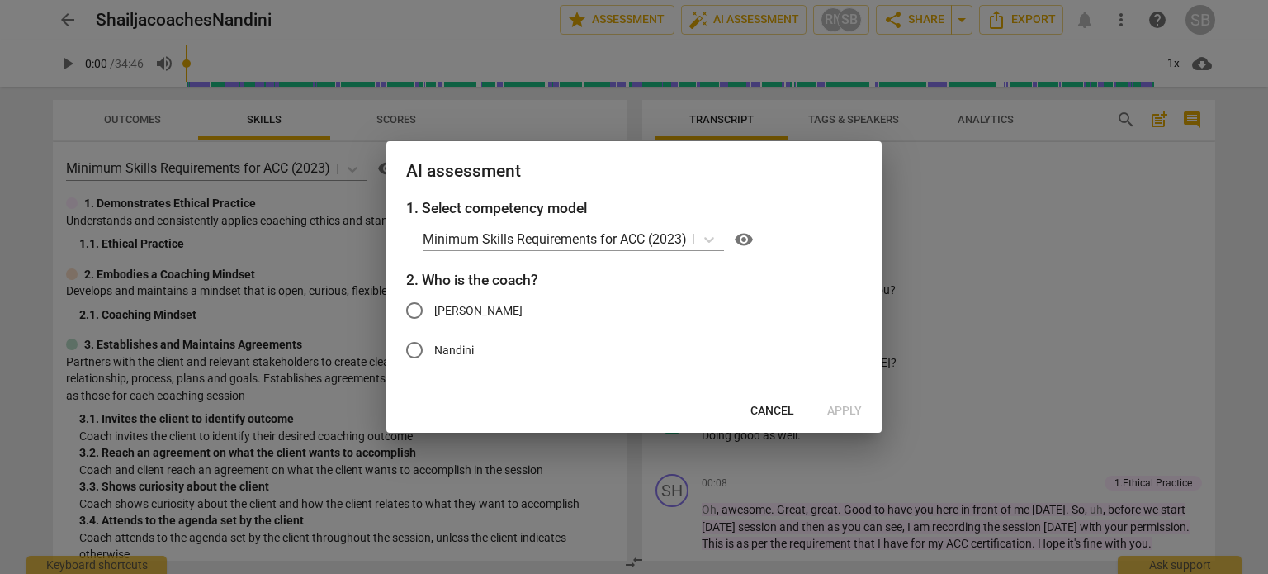
click at [409, 306] on input "[PERSON_NAME]" at bounding box center [415, 311] width 40 height 40
radio input "true"
click at [847, 409] on span "Apply" at bounding box center [844, 411] width 35 height 17
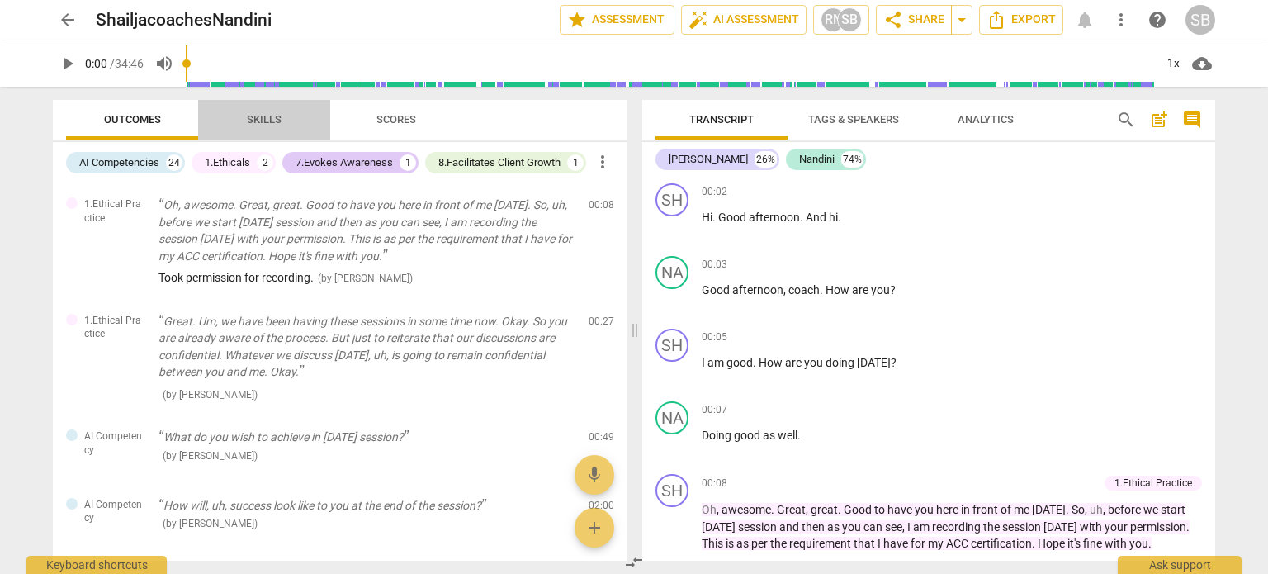
click at [262, 115] on span "Skills" at bounding box center [264, 119] width 35 height 12
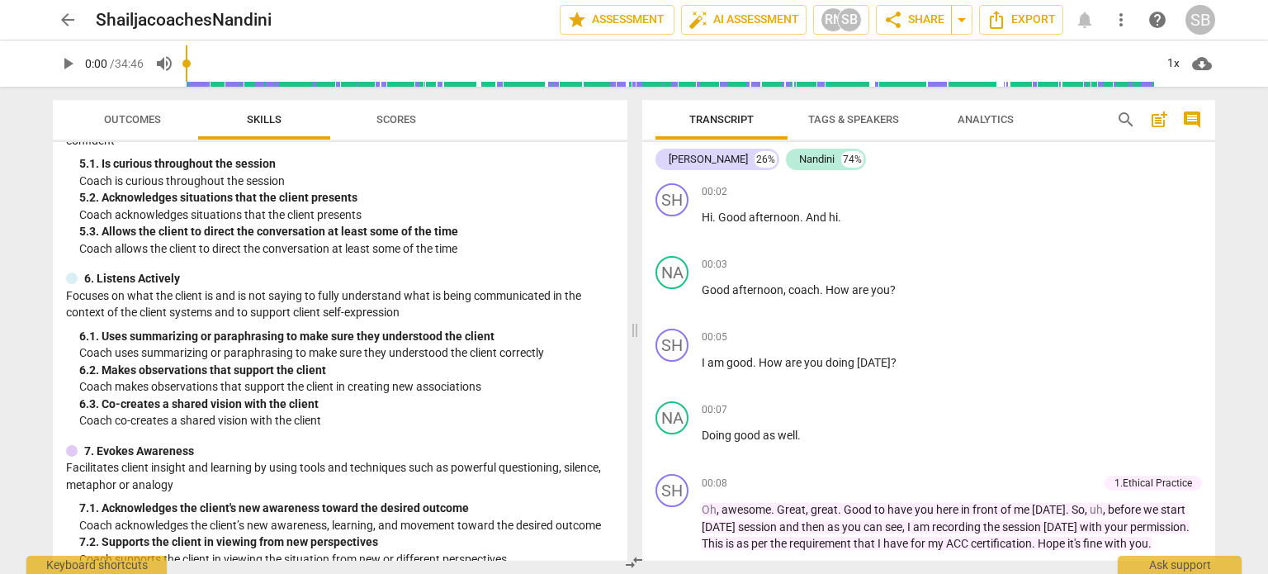
scroll to position [608, 0]
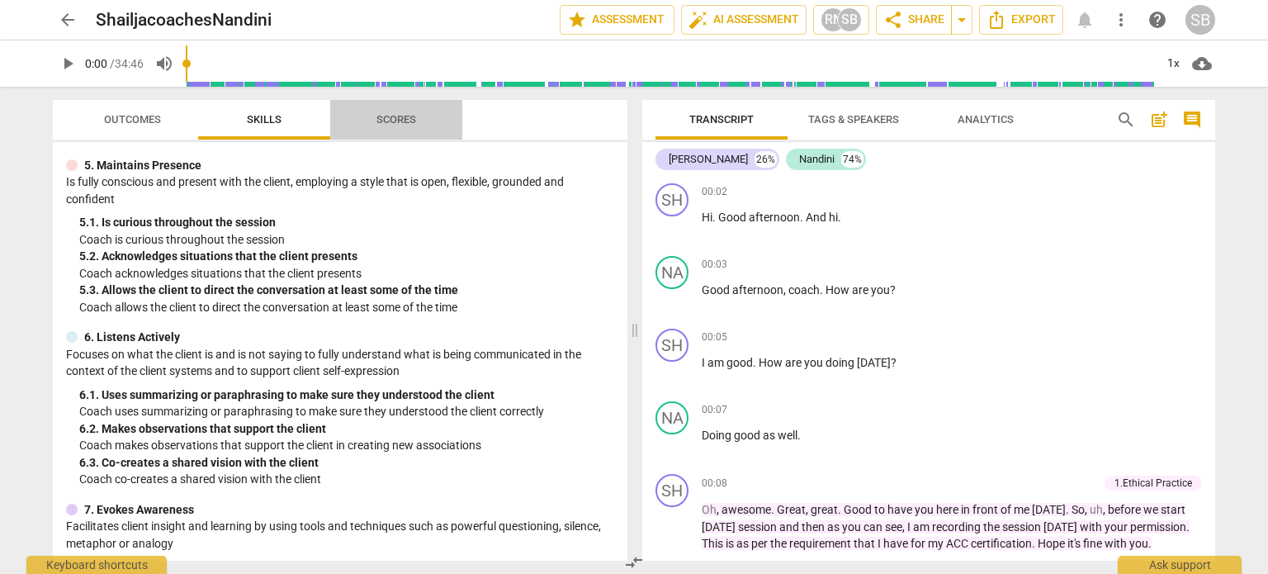
click at [393, 118] on span "Scores" at bounding box center [396, 119] width 40 height 12
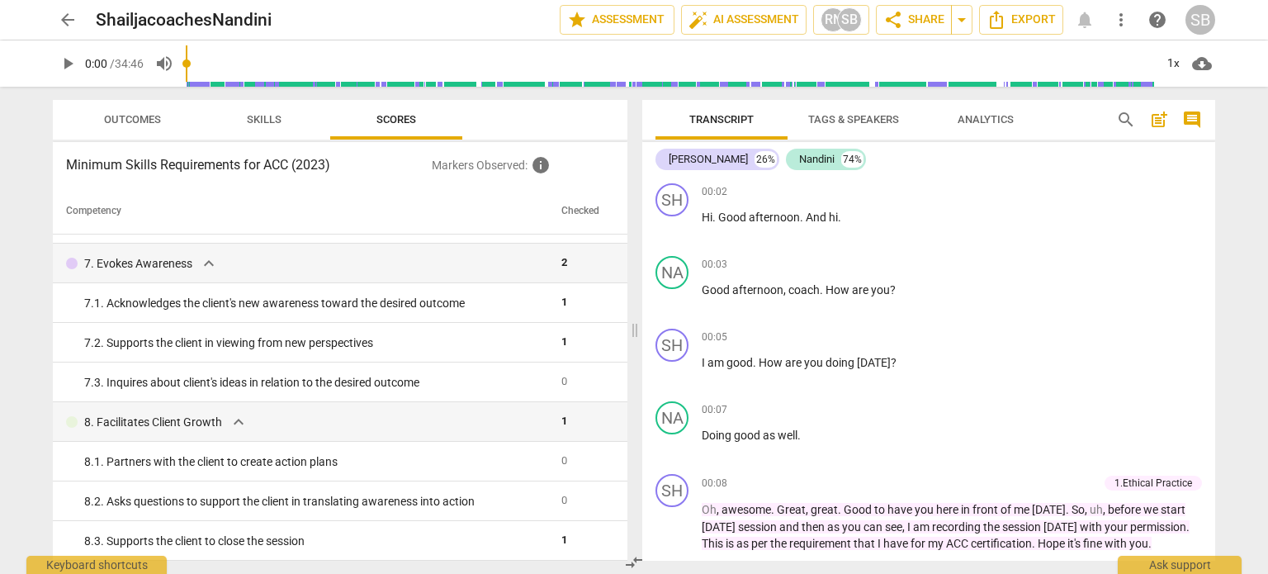
scroll to position [0, 0]
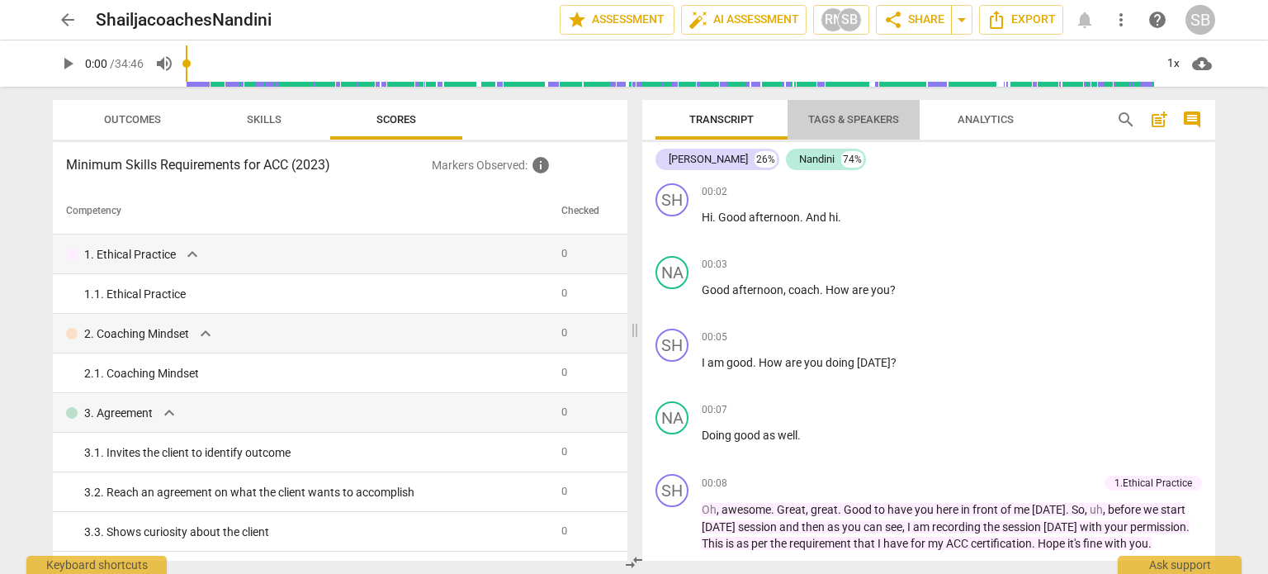
click at [850, 127] on span "Tags & Speakers" at bounding box center [853, 120] width 130 height 22
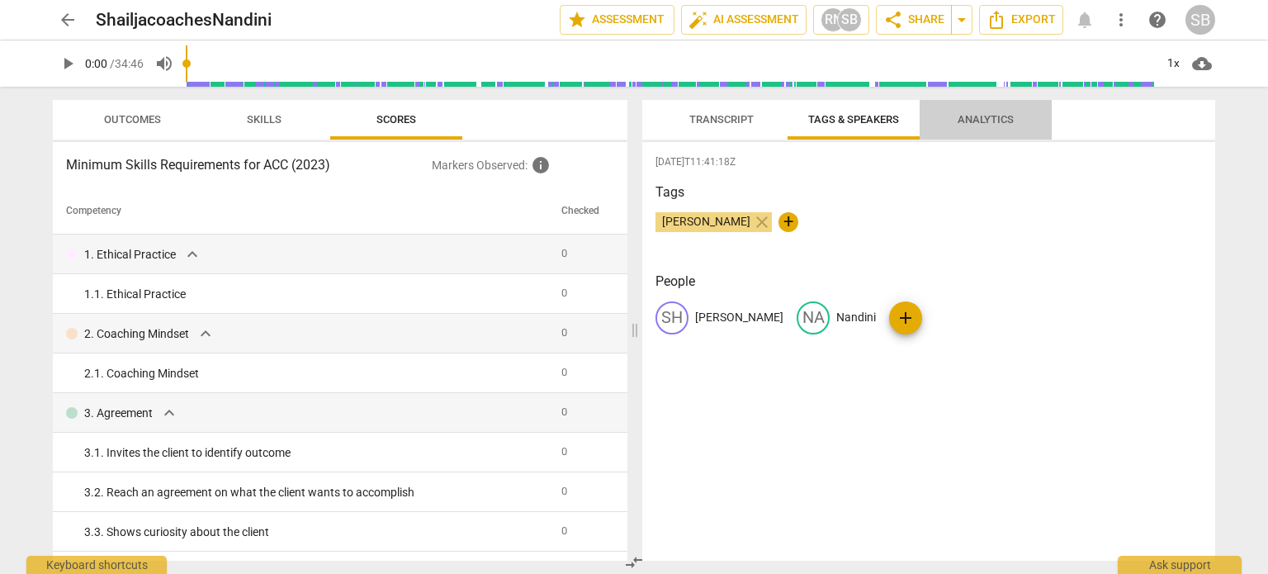
click at [980, 121] on span "Analytics" at bounding box center [986, 119] width 56 height 12
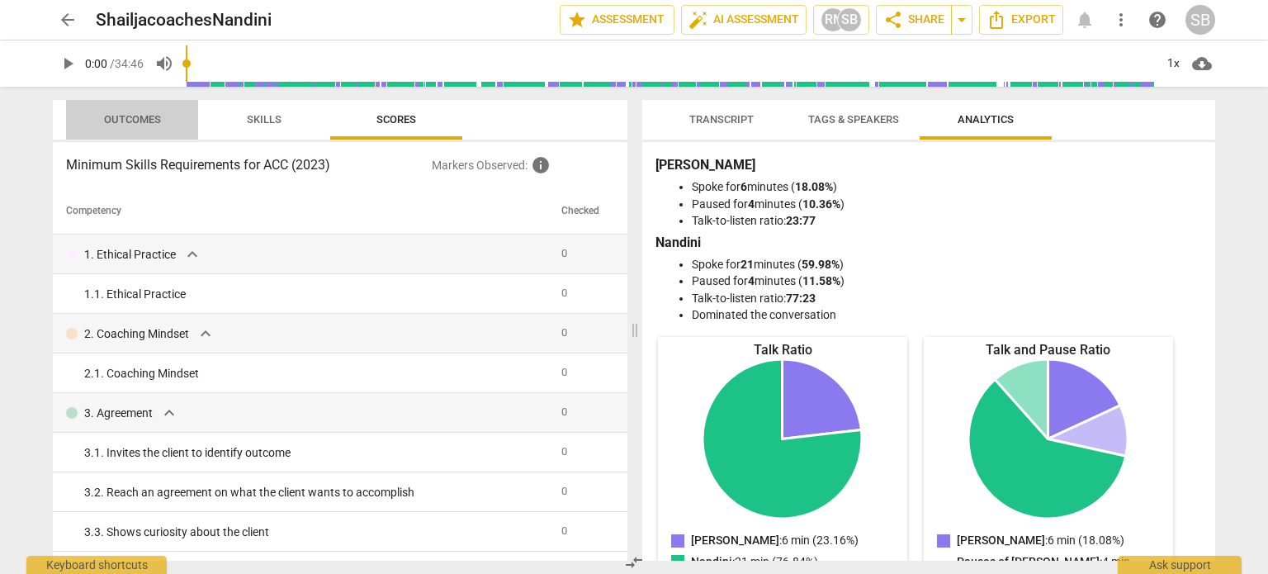
click at [130, 118] on span "Outcomes" at bounding box center [132, 119] width 57 height 12
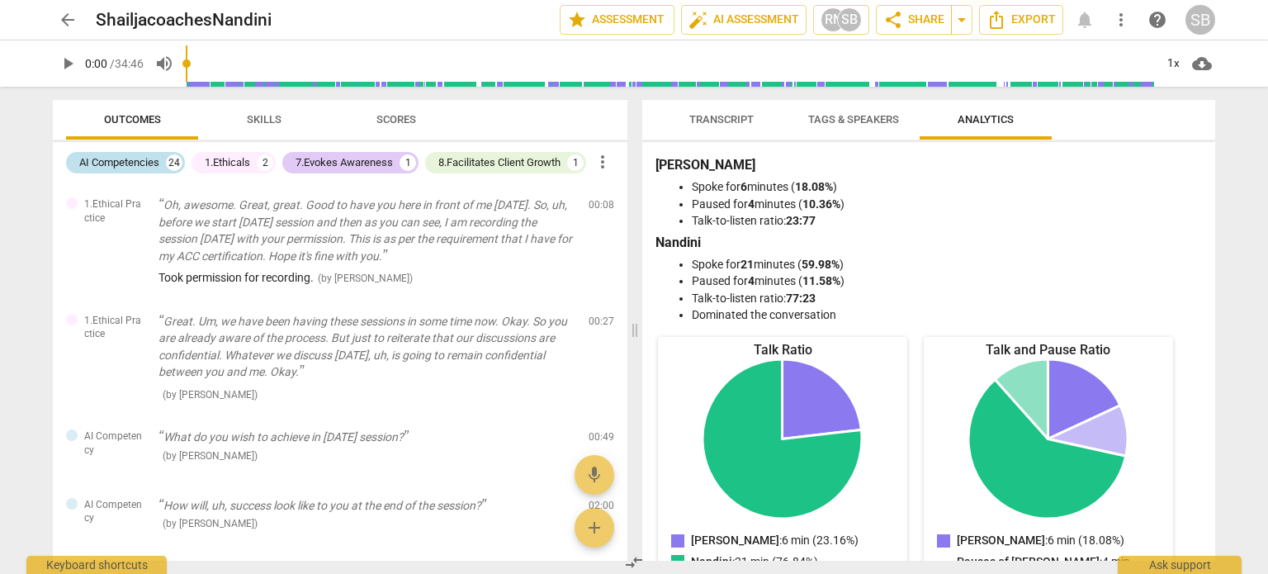
click at [132, 160] on div "AI Competencies" at bounding box center [119, 162] width 80 height 17
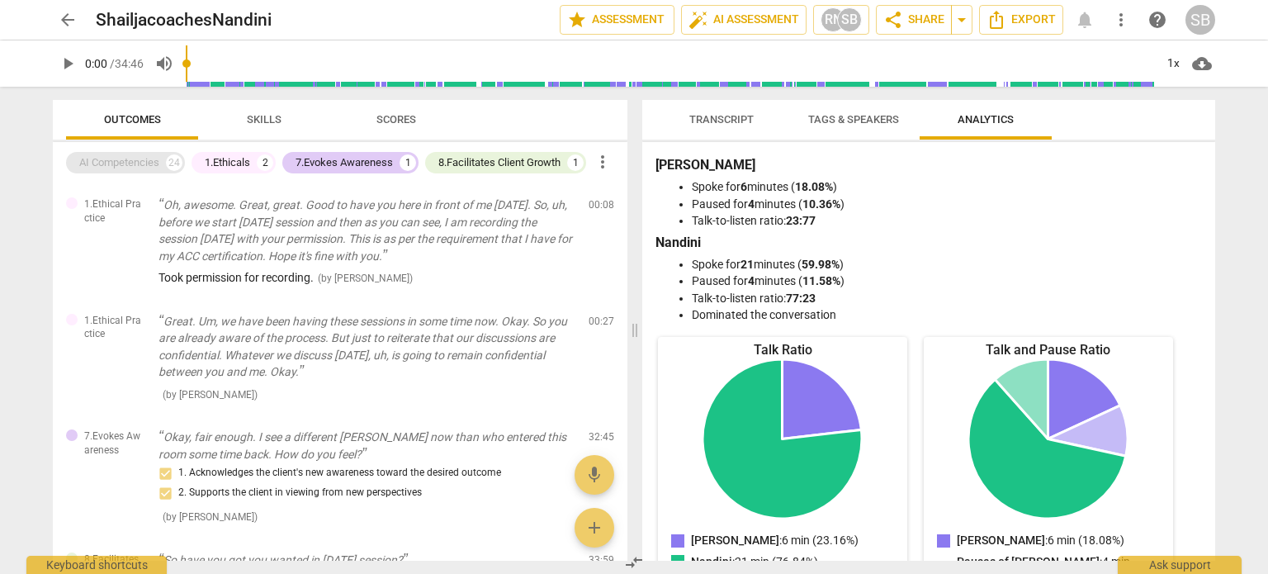
click at [97, 164] on div "AI Competencies" at bounding box center [119, 162] width 80 height 17
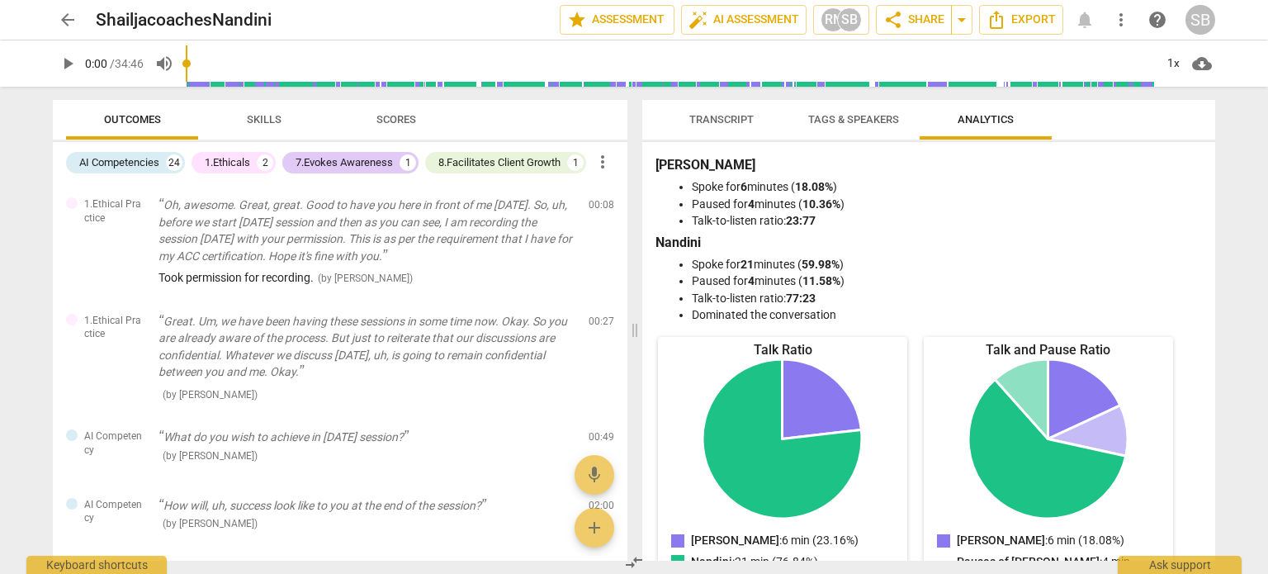
click at [238, 162] on div "1.Ethicals" at bounding box center [227, 162] width 45 height 17
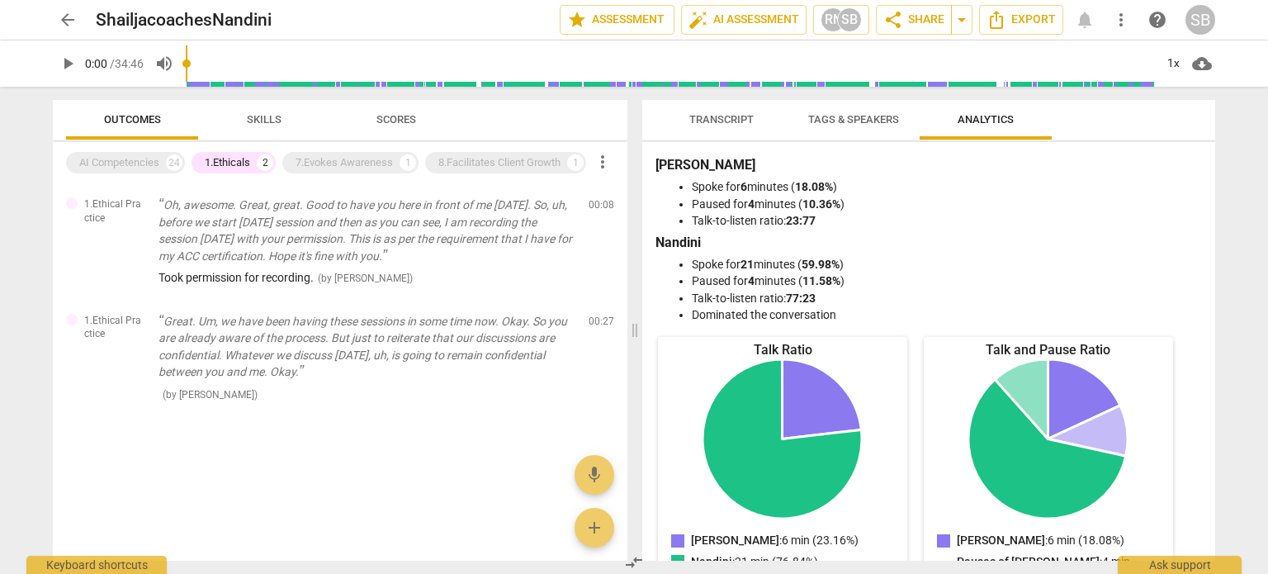
click at [247, 162] on div "1.Ethicals" at bounding box center [227, 162] width 45 height 17
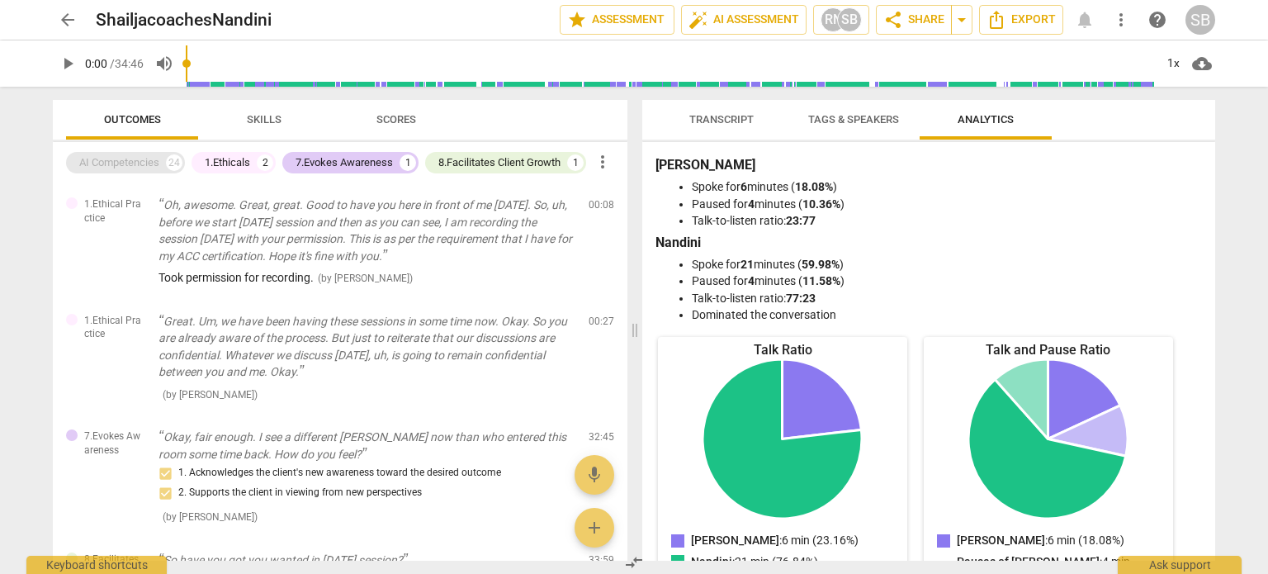
click at [133, 161] on div "AI Competencies" at bounding box center [119, 162] width 80 height 17
